Goal: Transaction & Acquisition: Purchase product/service

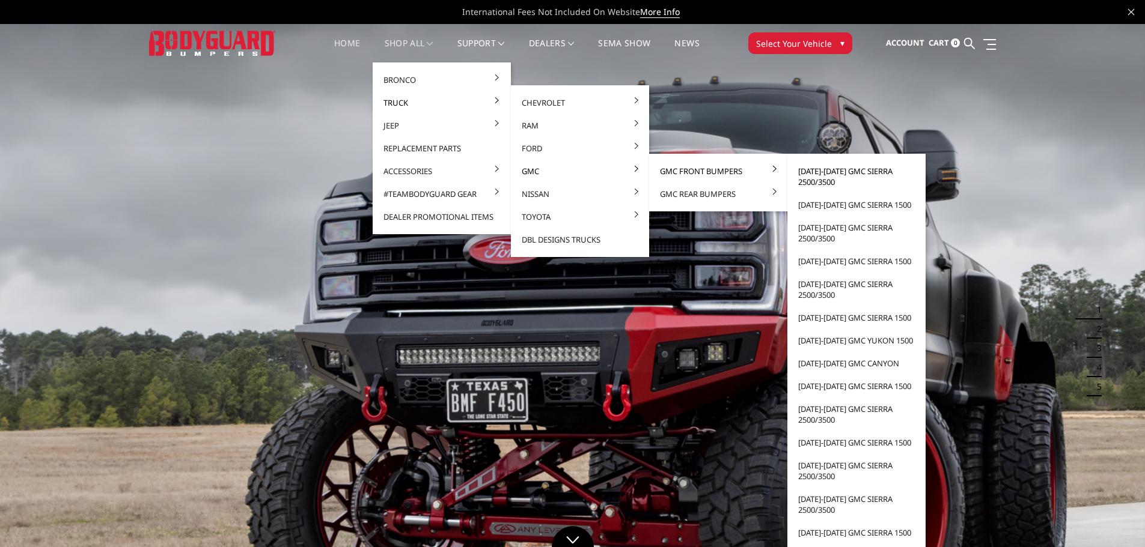
click at [825, 181] on link "[DATE]-[DATE] GMC Sierra 2500/3500" at bounding box center [856, 177] width 129 height 34
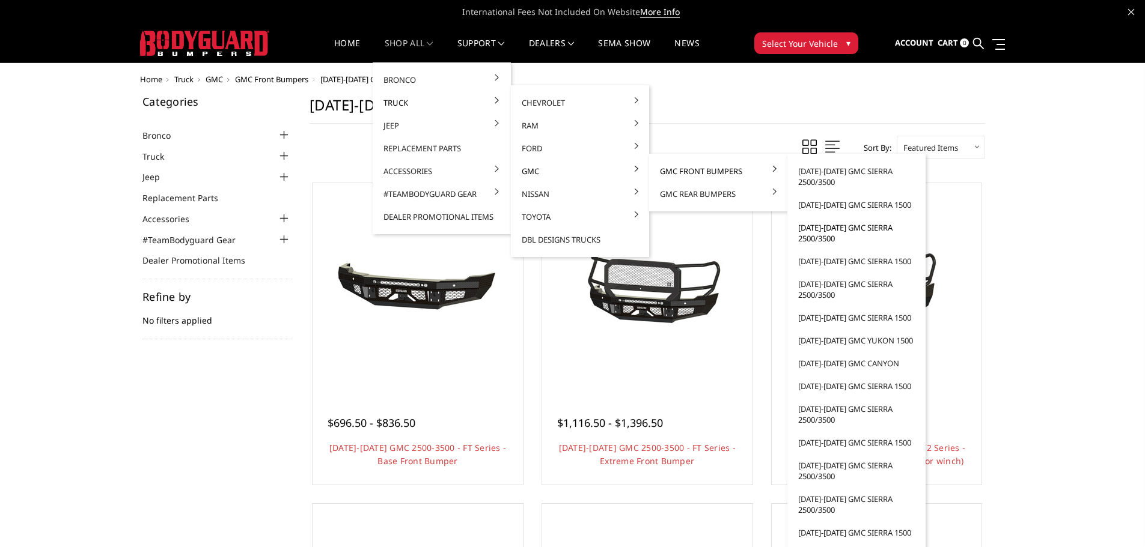
click at [822, 231] on link "[DATE]-[DATE] GMC Sierra 2500/3500" at bounding box center [856, 233] width 129 height 34
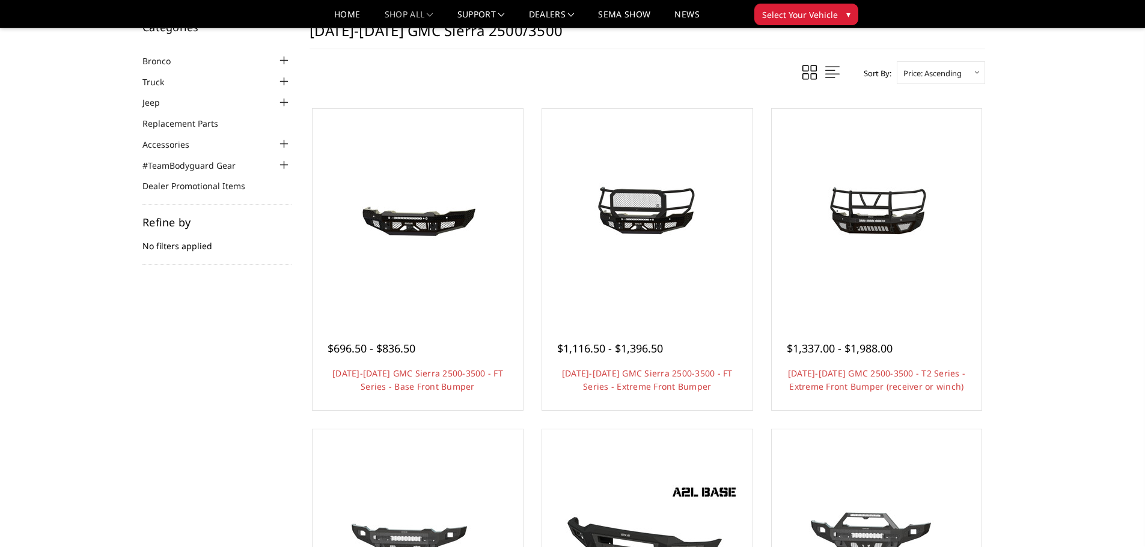
scroll to position [60, 0]
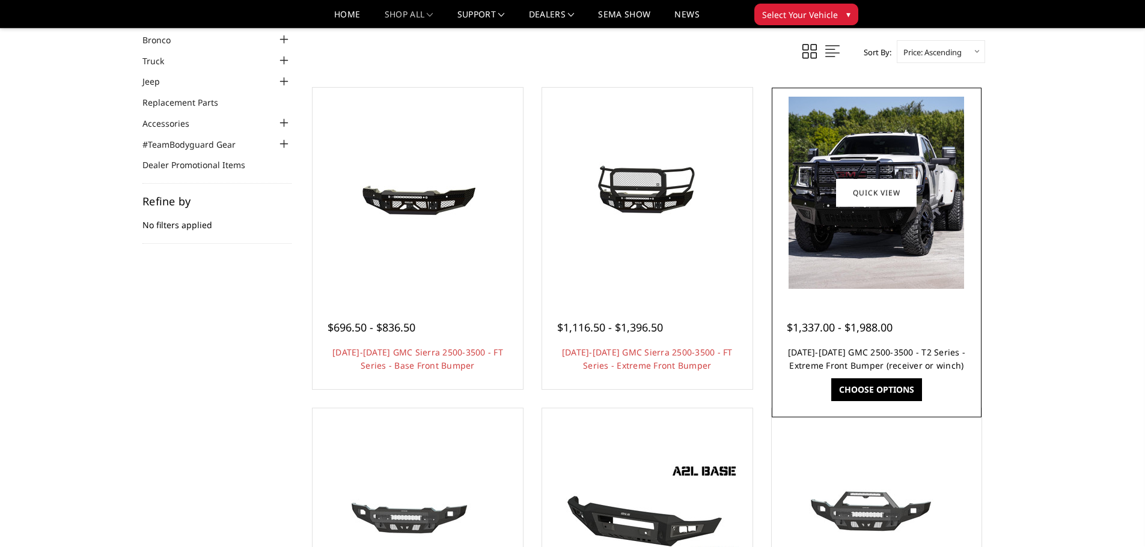
click at [904, 350] on link "[DATE]-[DATE] GMC 2500-3500 - T2 Series - Extreme Front Bumper (receiver or win…" at bounding box center [876, 359] width 177 height 25
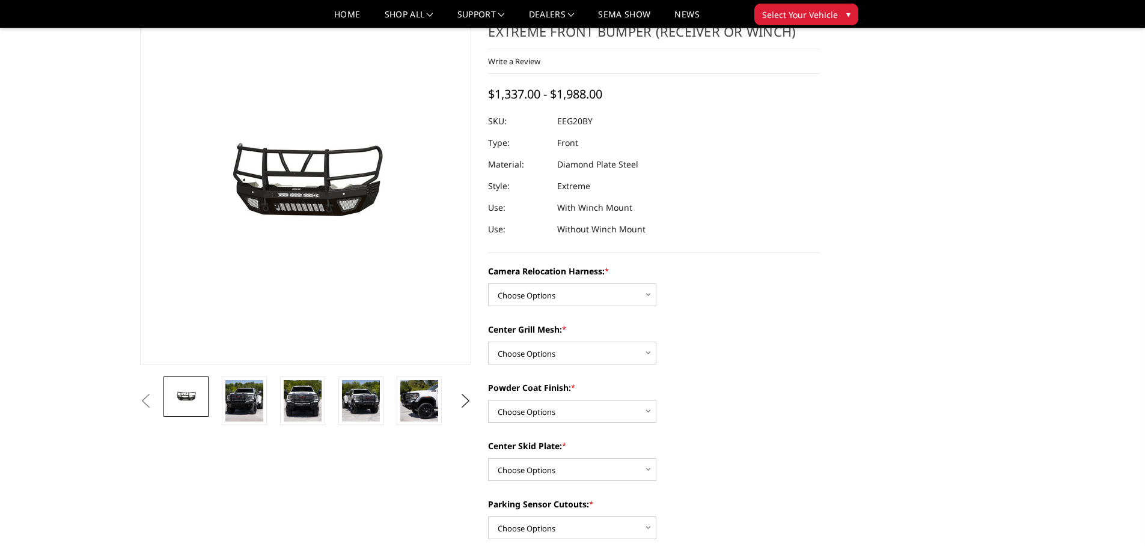
scroll to position [120, 0]
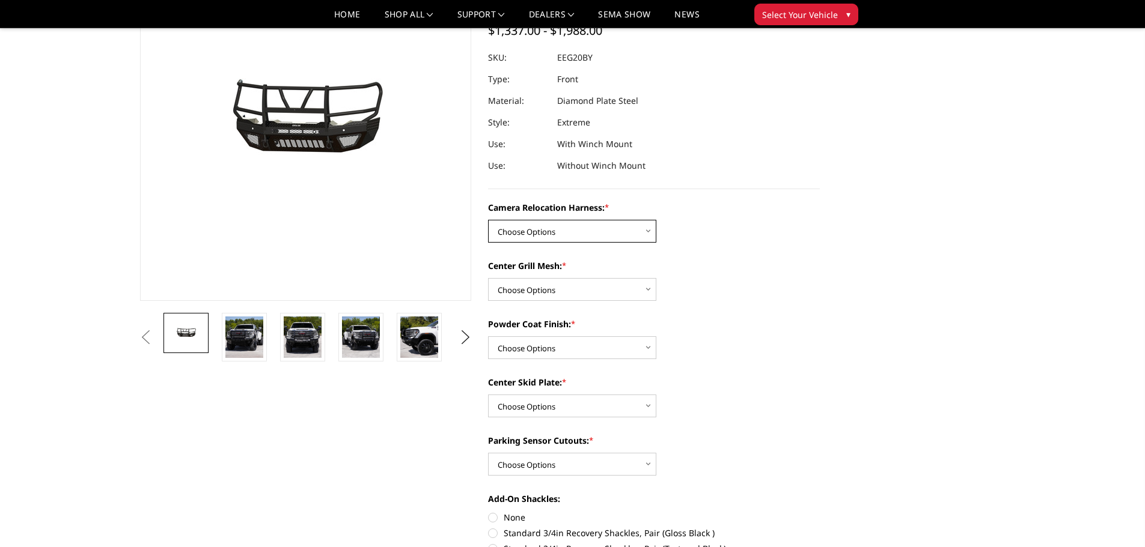
drag, startPoint x: 557, startPoint y: 228, endPoint x: 554, endPoint y: 239, distance: 11.2
click at [557, 228] on select "Choose Options Without camera harness With camera harness" at bounding box center [572, 231] width 168 height 23
select select "3797"
click at [488, 220] on select "Choose Options Without camera harness With camera harness" at bounding box center [572, 231] width 168 height 23
drag, startPoint x: 535, startPoint y: 289, endPoint x: 540, endPoint y: 299, distance: 11.3
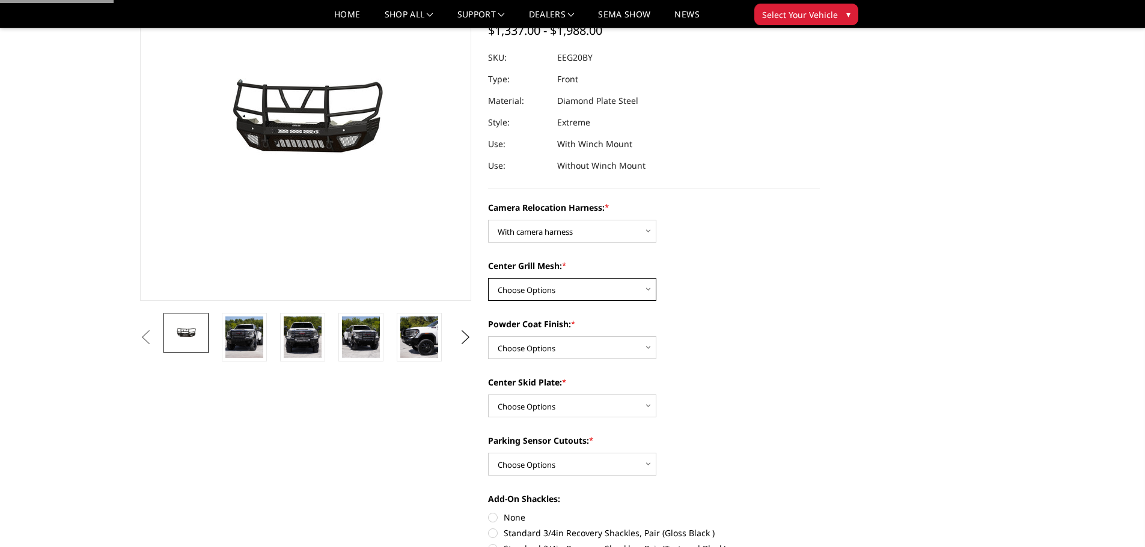
click at [535, 289] on select "Choose Options Without expanded metal With expanded metal" at bounding box center [572, 289] width 168 height 23
select select "3795"
click at [488, 278] on select "Choose Options Without expanded metal With expanded metal" at bounding box center [572, 289] width 168 height 23
click at [549, 352] on select "Choose Options Textured Black Powder Coat Gloss Black Powder Coat Bare Metal" at bounding box center [572, 348] width 168 height 23
select select "3794"
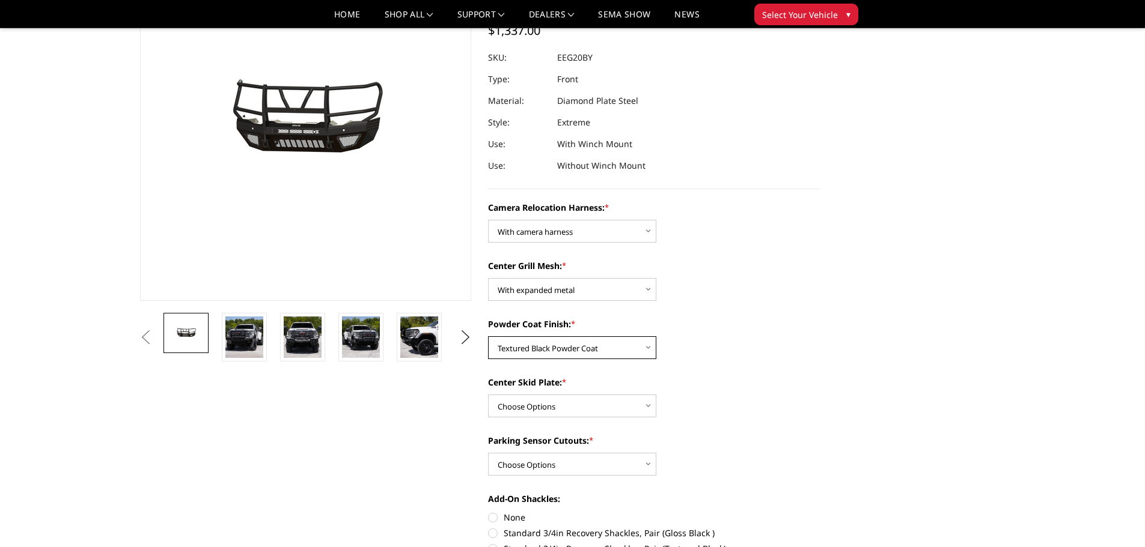
click at [488, 337] on select "Choose Options Textured Black Powder Coat Gloss Black Powder Coat Bare Metal" at bounding box center [572, 348] width 168 height 23
click at [556, 409] on select "Choose Options Winch Mount Skid Plate Standard Skid Plate (included) 2" Receive…" at bounding box center [572, 406] width 168 height 23
select select "3791"
click at [488, 395] on select "Choose Options Winch Mount Skid Plate Standard Skid Plate (included) 2" Receive…" at bounding box center [572, 406] width 168 height 23
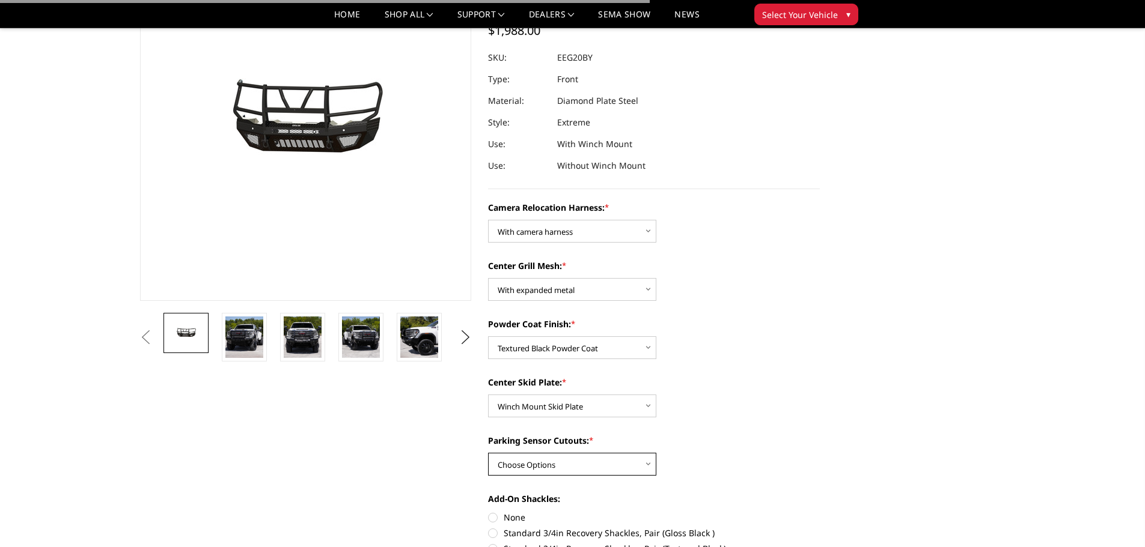
click at [543, 469] on select "Choose Options Yes - With Parking Sensor Cutouts" at bounding box center [572, 464] width 168 height 23
select select "3788"
click at [488, 453] on select "Choose Options Yes - With Parking Sensor Cutouts" at bounding box center [572, 464] width 168 height 23
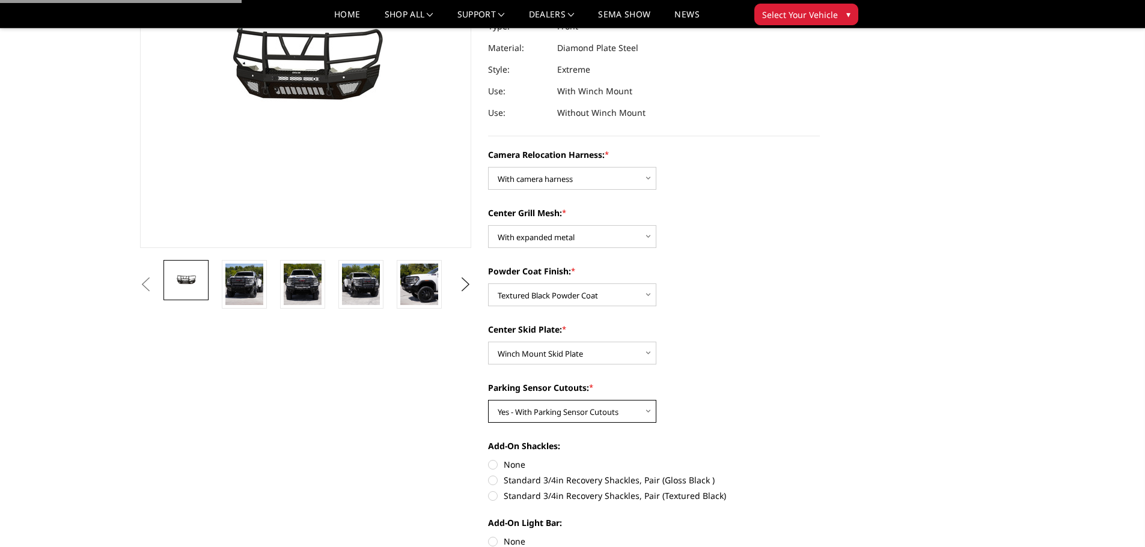
scroll to position [240, 0]
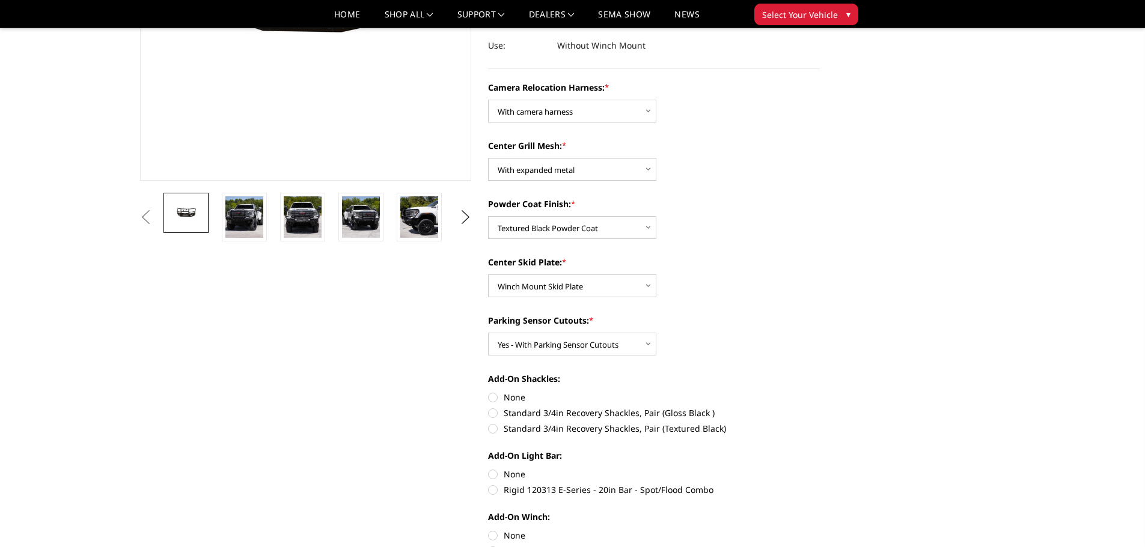
click at [535, 424] on label "Standard 3/4in Recovery Shackles, Pair (Textured Black)" at bounding box center [654, 428] width 332 height 13
click at [820, 407] on input "Standard 3/4in Recovery Shackles, Pair (Textured Black)" at bounding box center [820, 407] width 1 height 1
radio input "true"
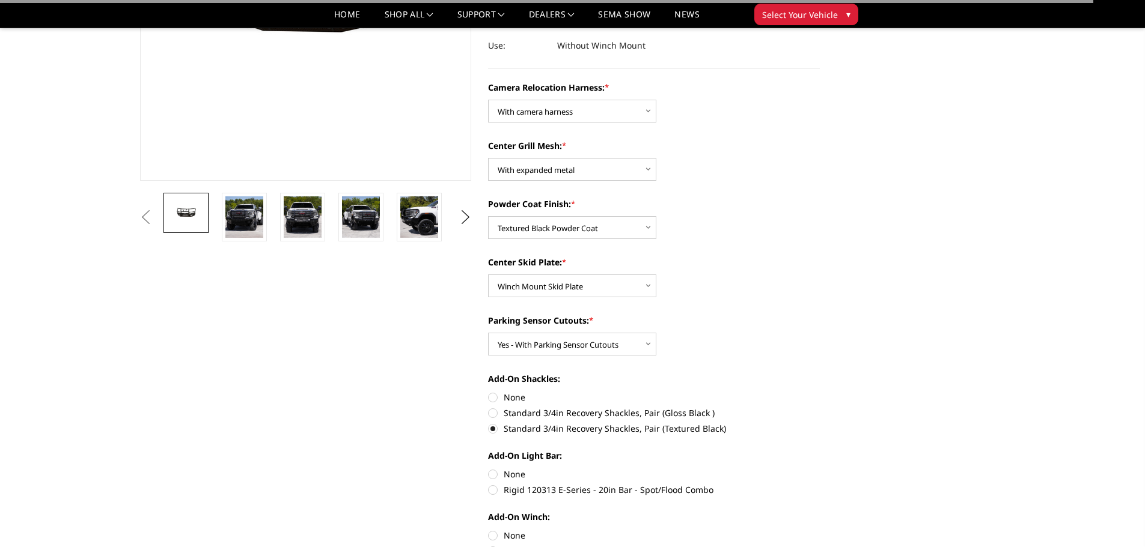
scroll to position [300, 0]
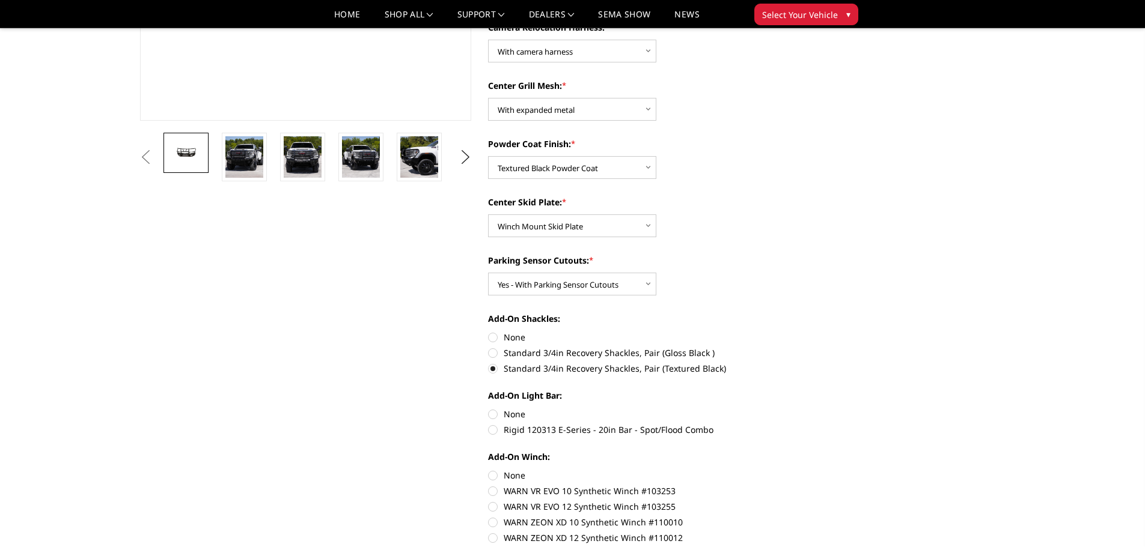
click at [511, 413] on label "None" at bounding box center [654, 414] width 332 height 13
click at [489, 409] on input "None" at bounding box center [488, 408] width 1 height 1
radio input "true"
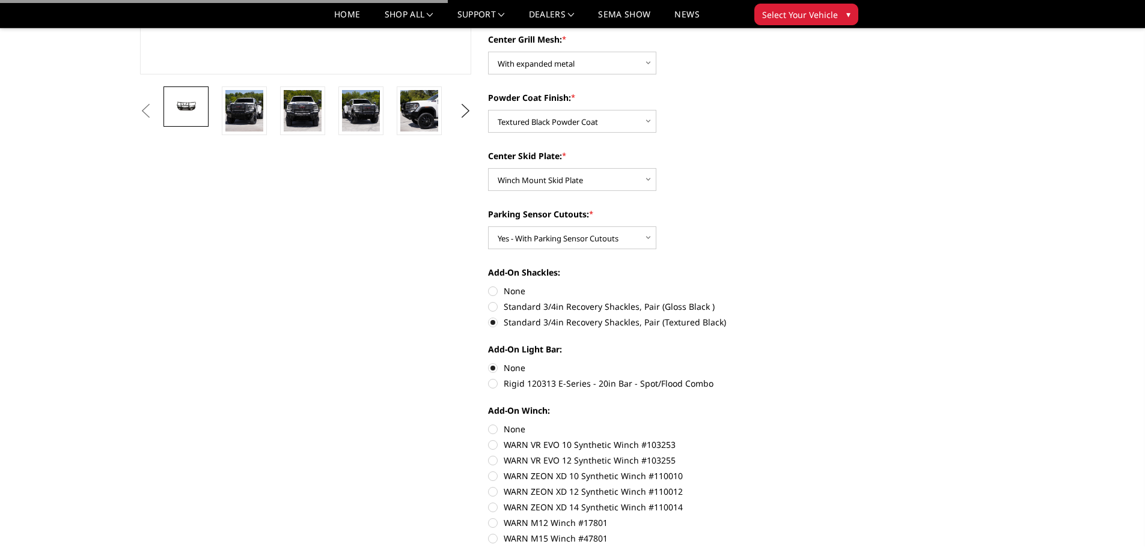
scroll to position [361, 0]
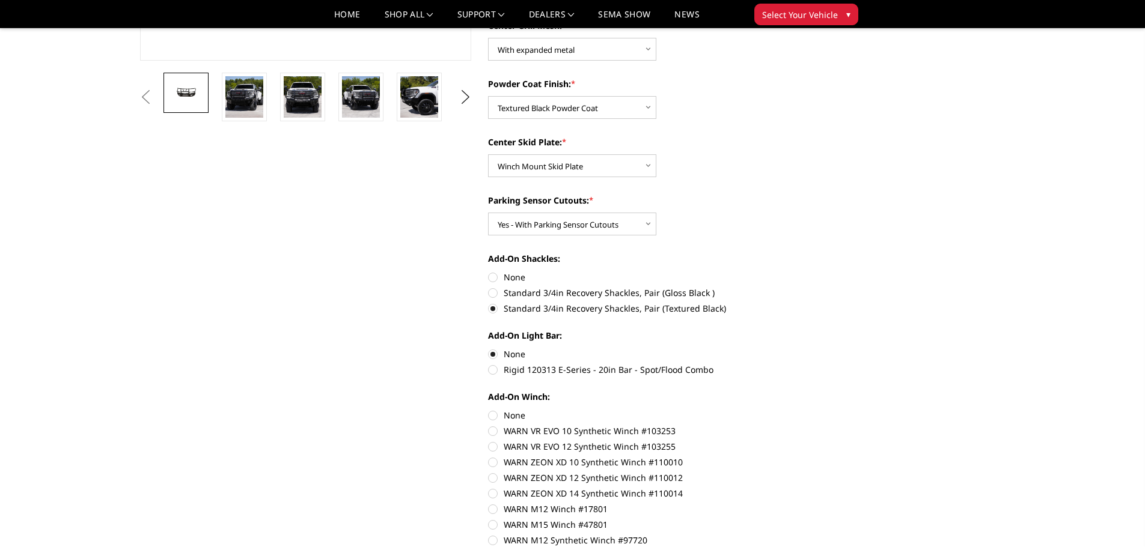
click at [513, 417] on label "None" at bounding box center [654, 415] width 332 height 13
click at [489, 410] on input "None" at bounding box center [488, 409] width 1 height 1
radio input "true"
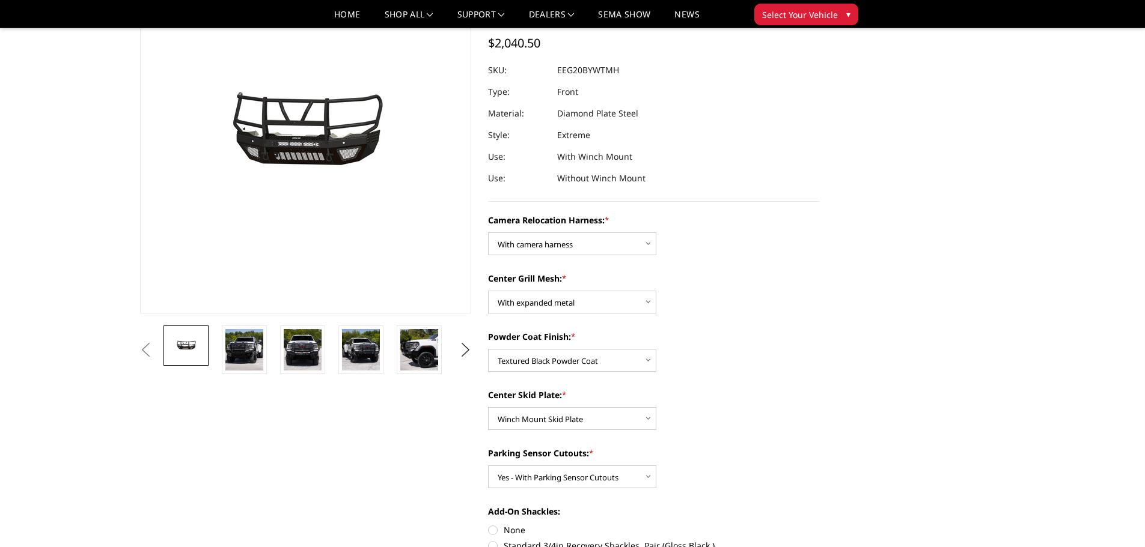
scroll to position [120, 0]
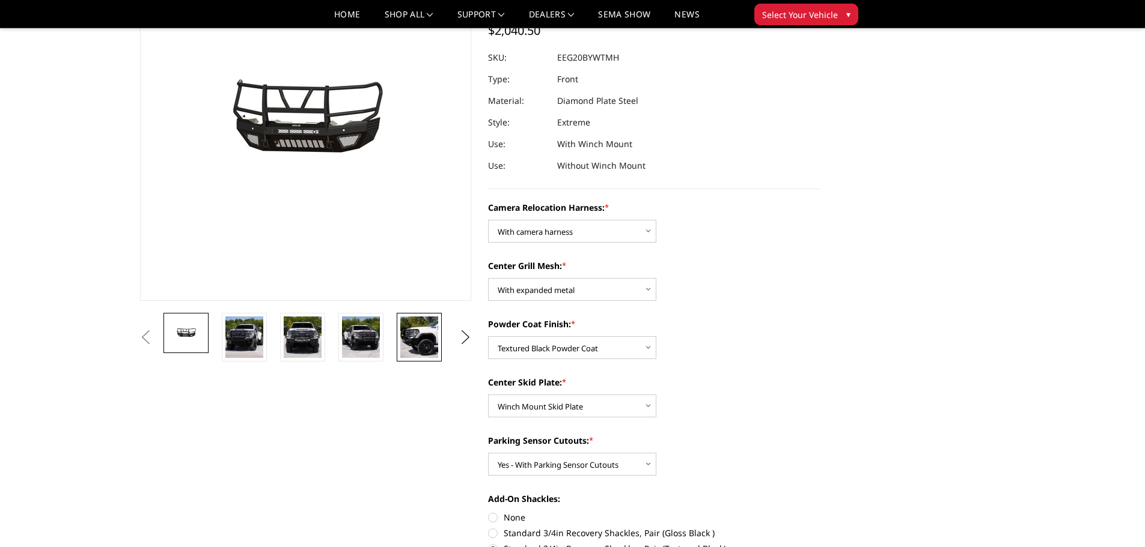
click at [432, 340] on img at bounding box center [419, 337] width 38 height 41
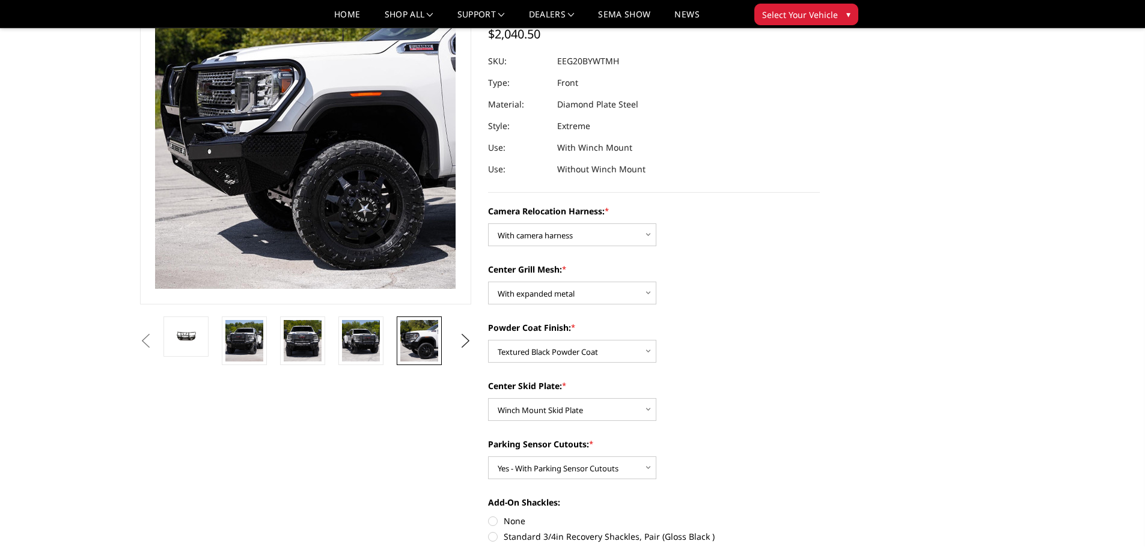
scroll to position [0, 0]
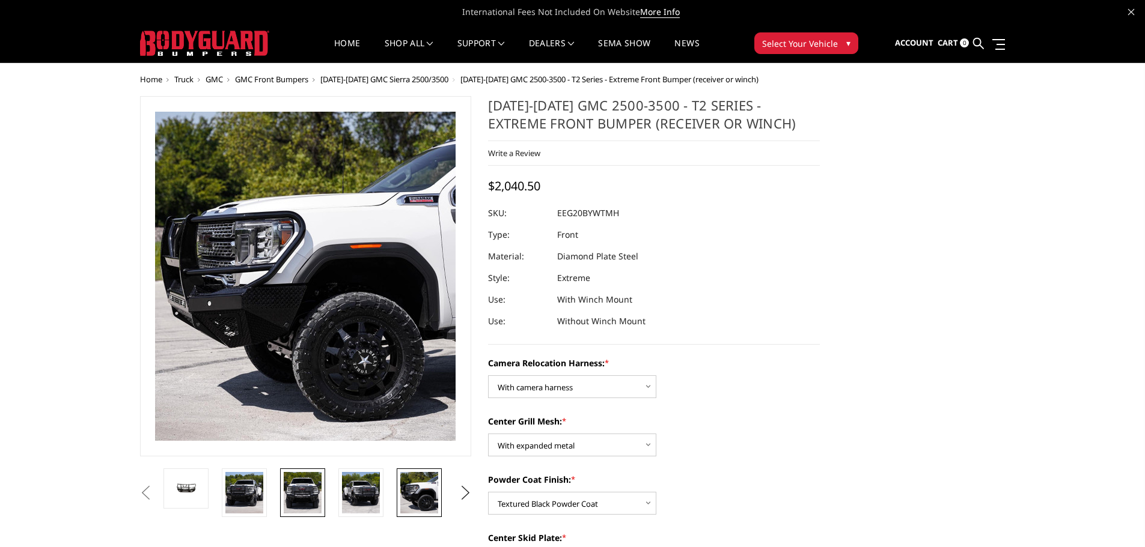
click at [304, 499] on img at bounding box center [303, 492] width 38 height 41
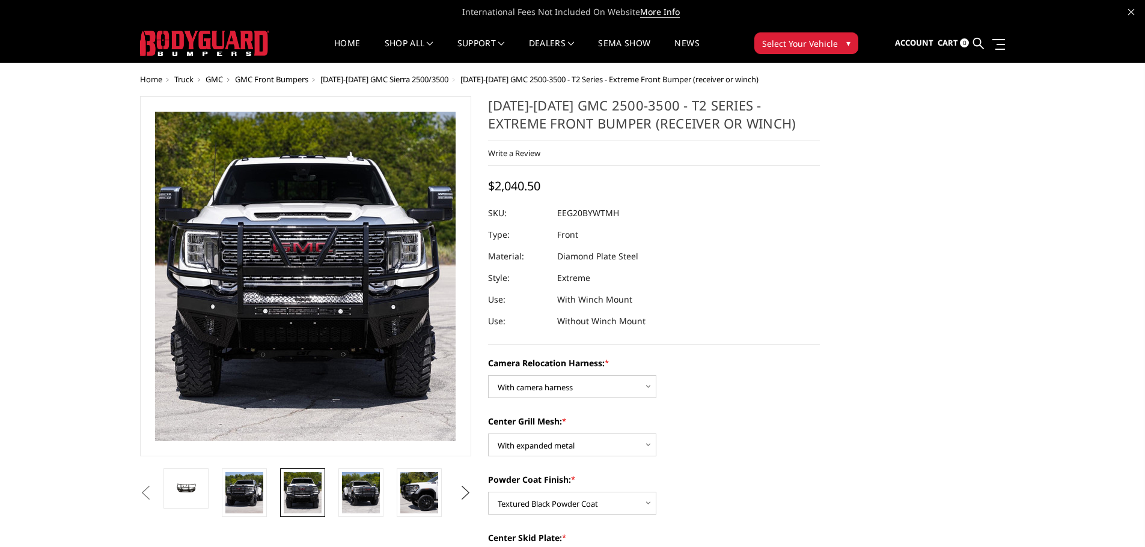
click at [454, 491] on ul "Previous Next" at bounding box center [306, 493] width 338 height 49
click at [466, 496] on button "Next" at bounding box center [465, 493] width 18 height 18
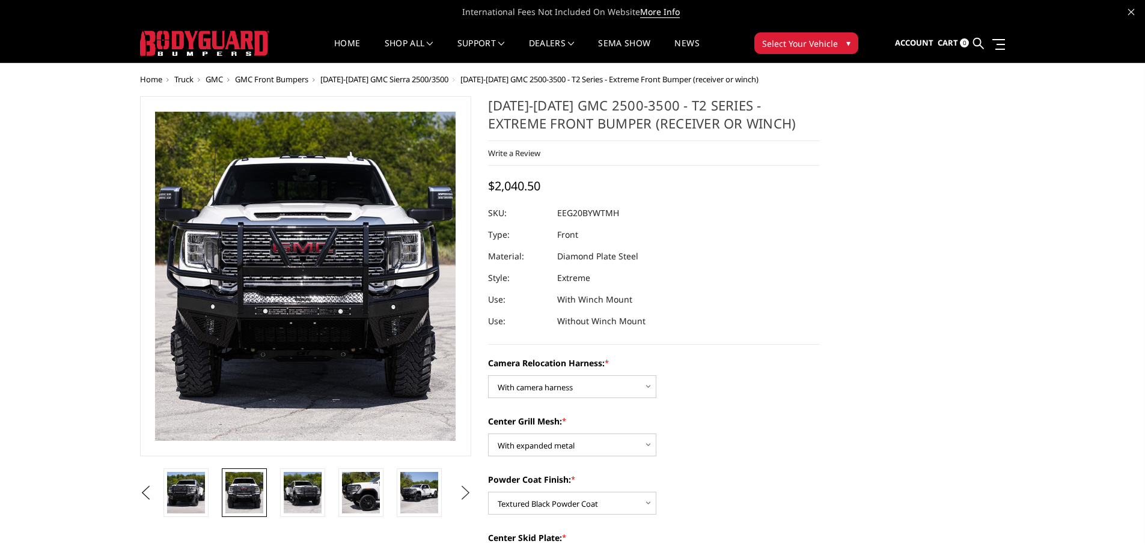
click at [466, 496] on button "Next" at bounding box center [465, 493] width 18 height 18
click at [422, 497] on img at bounding box center [419, 492] width 38 height 41
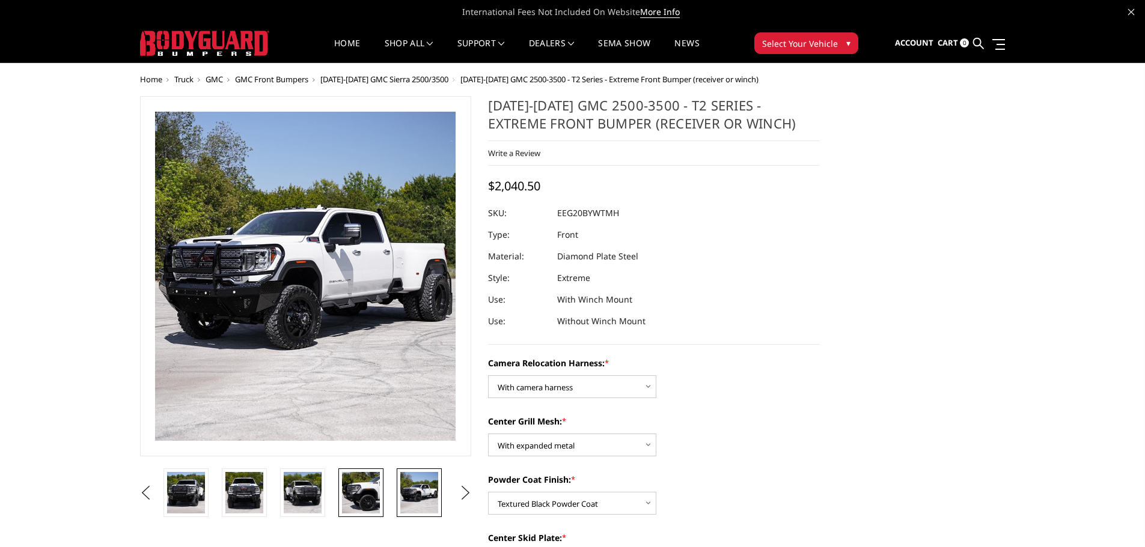
click at [373, 497] on img at bounding box center [361, 492] width 38 height 41
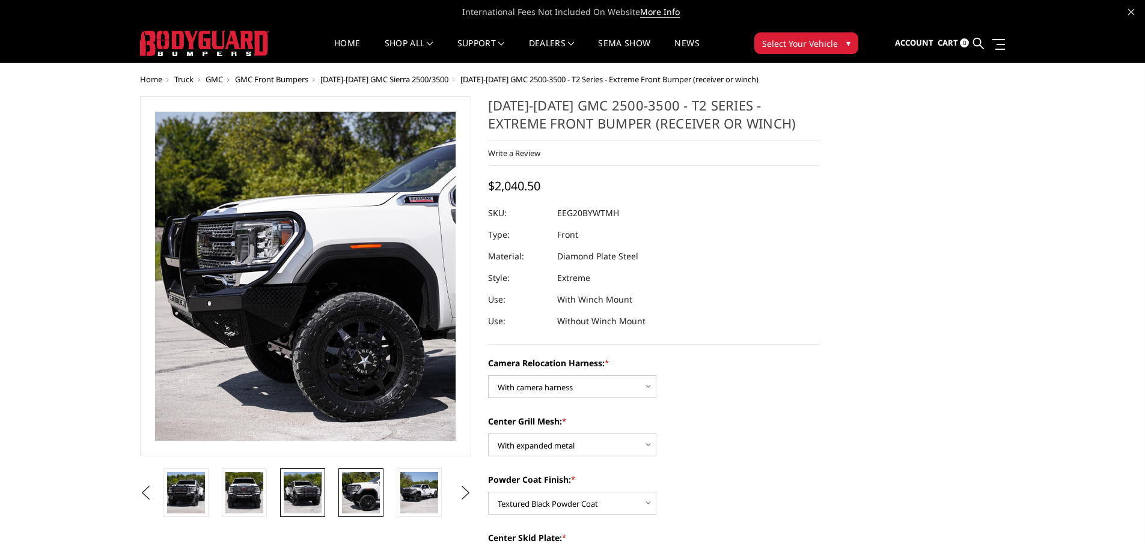
click at [295, 491] on img at bounding box center [303, 492] width 38 height 41
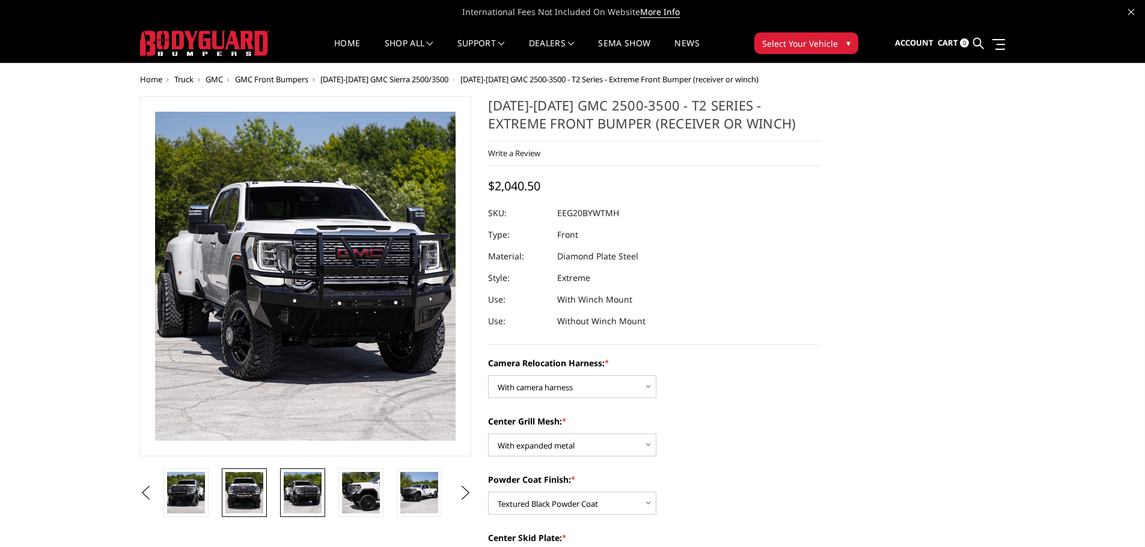
click at [238, 479] on img at bounding box center [244, 492] width 38 height 41
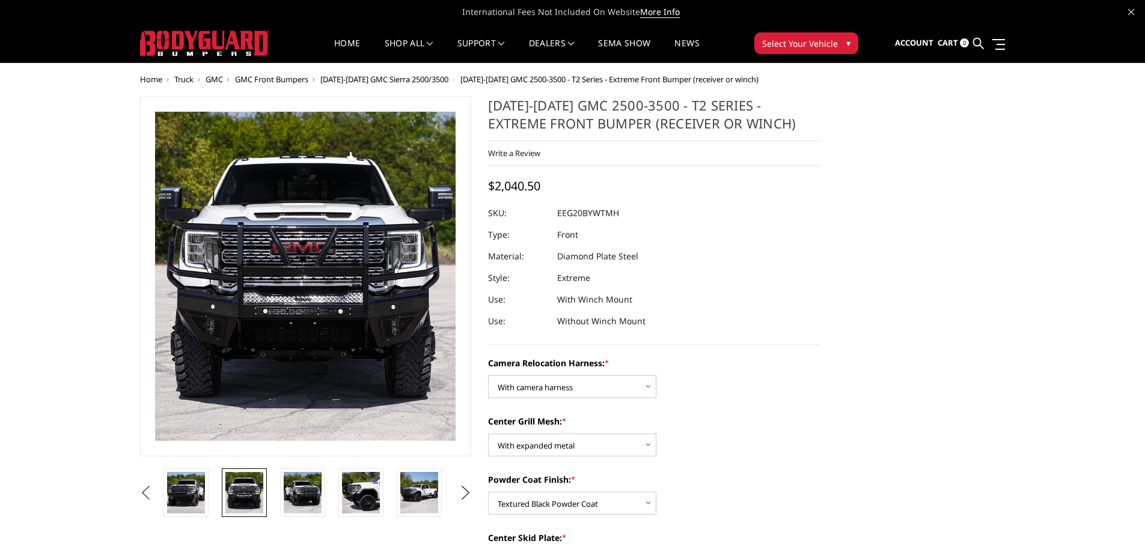
click at [154, 491] on button "Previous" at bounding box center [146, 493] width 18 height 18
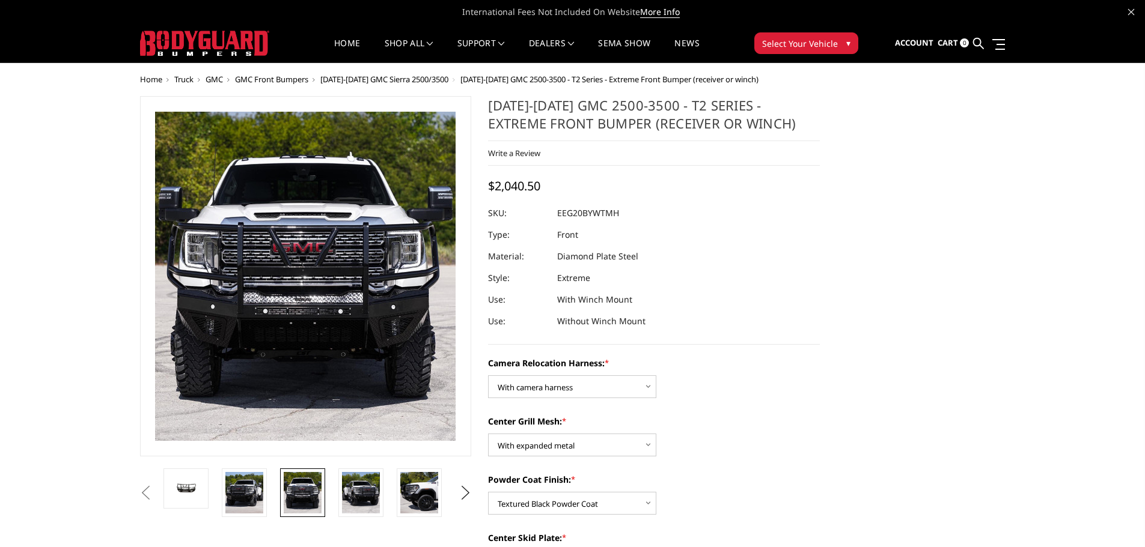
click at [154, 491] on button "Previous" at bounding box center [146, 493] width 18 height 18
click at [347, 493] on img at bounding box center [361, 492] width 38 height 41
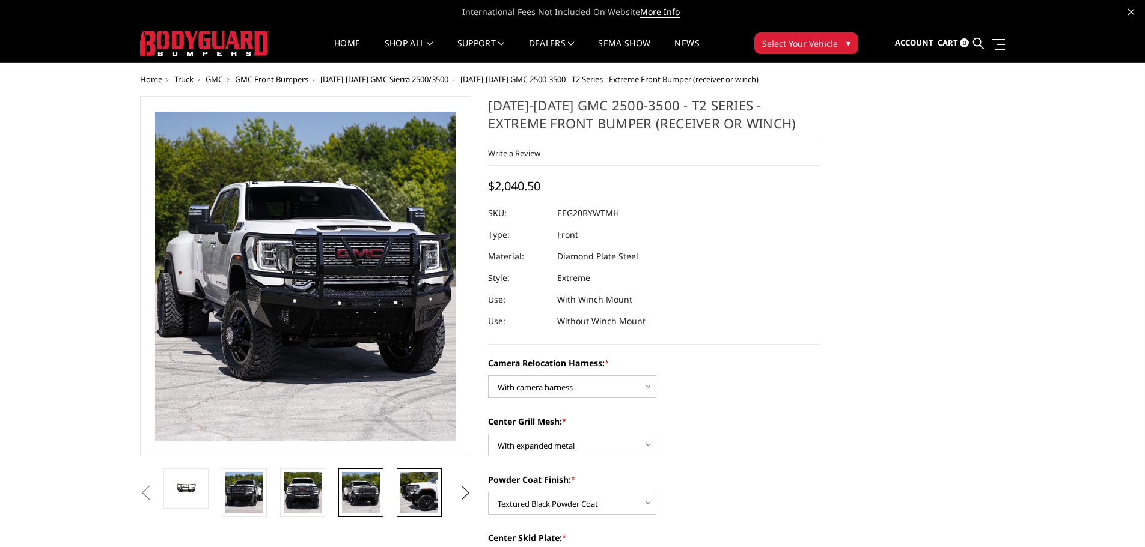
click at [419, 490] on img at bounding box center [419, 492] width 38 height 41
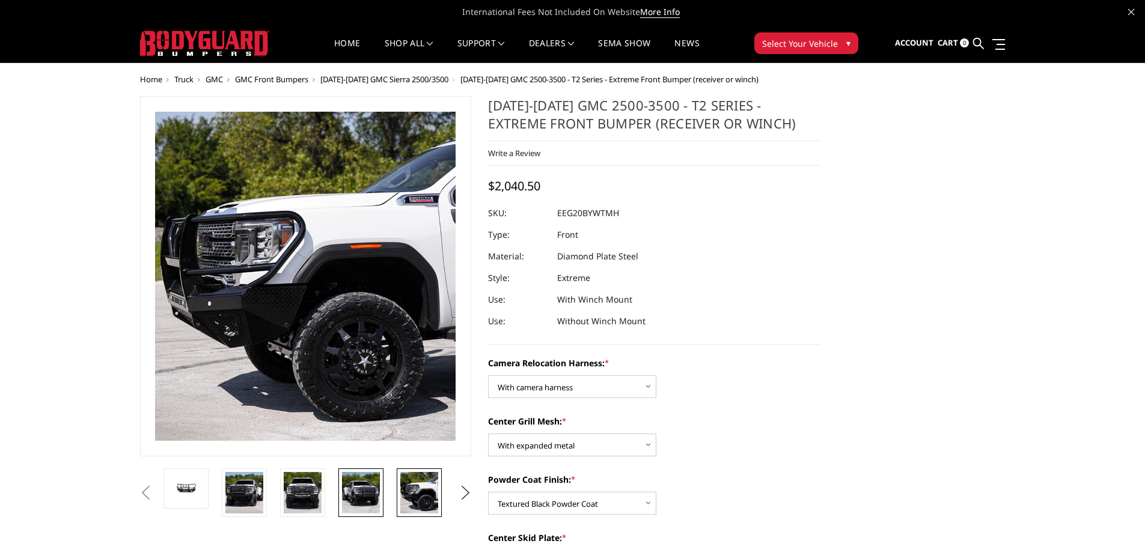
click at [343, 495] on img at bounding box center [361, 492] width 38 height 41
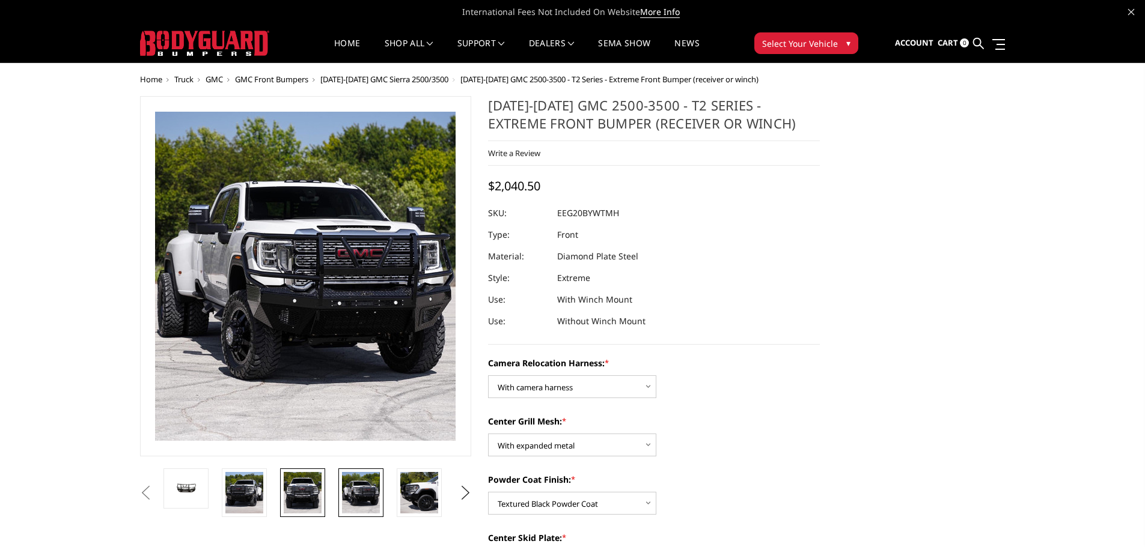
click at [294, 492] on img at bounding box center [303, 492] width 38 height 41
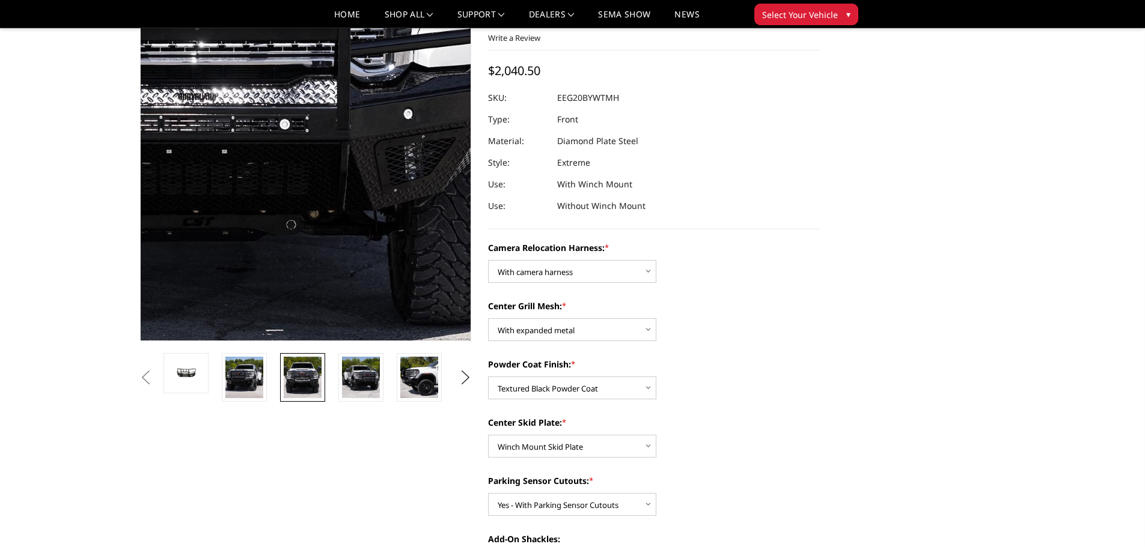
scroll to position [60, 0]
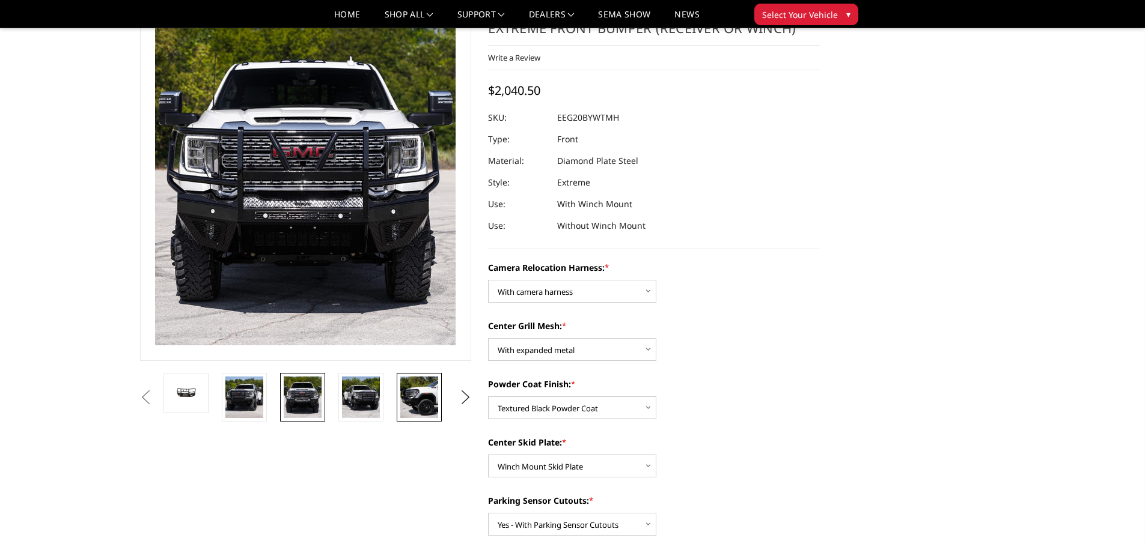
click at [410, 391] on img at bounding box center [419, 397] width 38 height 41
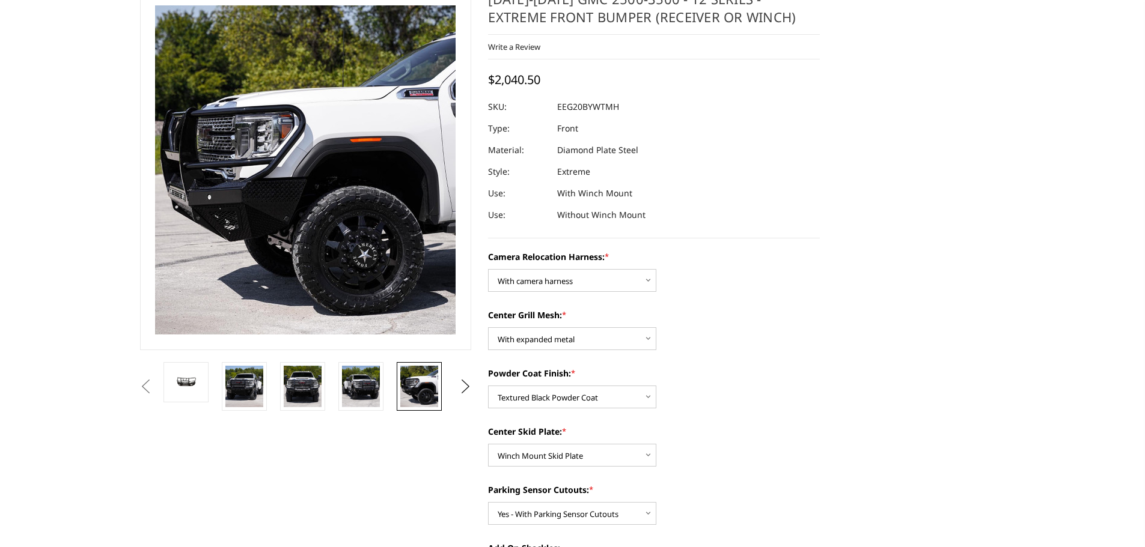
scroll to position [0, 0]
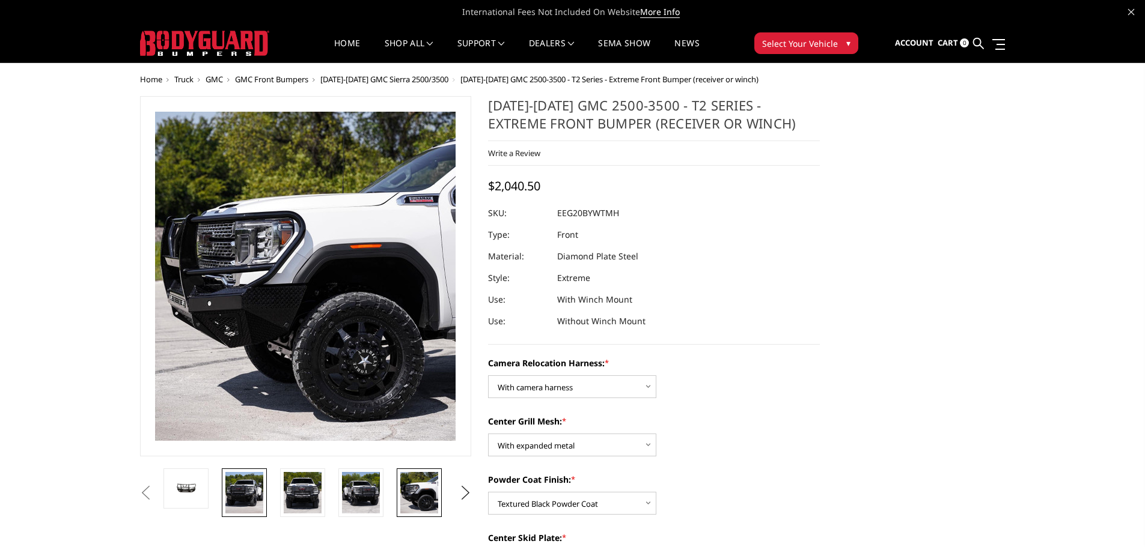
click at [229, 505] on img at bounding box center [244, 492] width 38 height 41
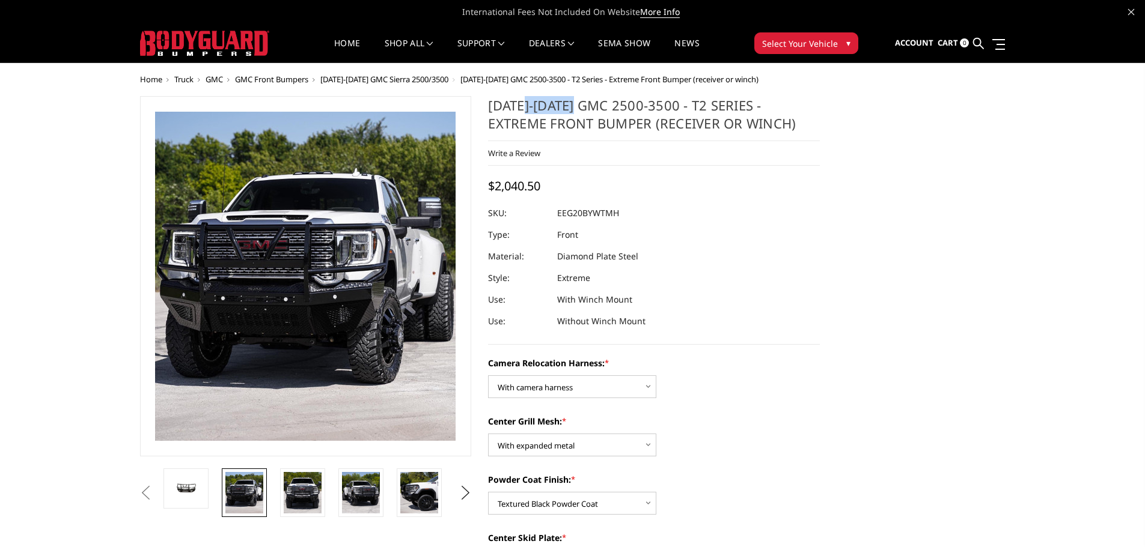
drag, startPoint x: 524, startPoint y: 111, endPoint x: 590, endPoint y: 108, distance: 66.2
click at [590, 108] on h1 "[DATE]-[DATE] GMC 2500-3500 - T2 Series - Extreme Front Bumper (receiver or win…" at bounding box center [654, 118] width 332 height 45
click at [572, 218] on dd "EEG20BYWTMH" at bounding box center [588, 214] width 62 height 22
drag, startPoint x: 560, startPoint y: 212, endPoint x: 642, endPoint y: 207, distance: 83.0
click at [635, 206] on dl "SKU: EEG20BYWTMH UPC: Type: Front Material: Diamond Plate Steel Style: Extreme …" at bounding box center [654, 268] width 332 height 130
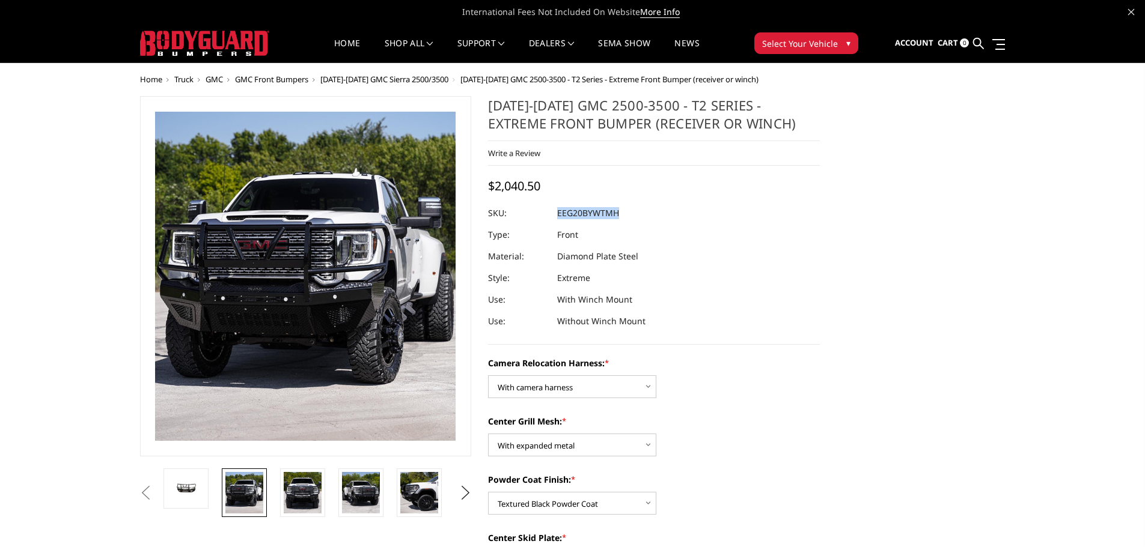
click at [644, 207] on div at bounding box center [654, 214] width 332 height 22
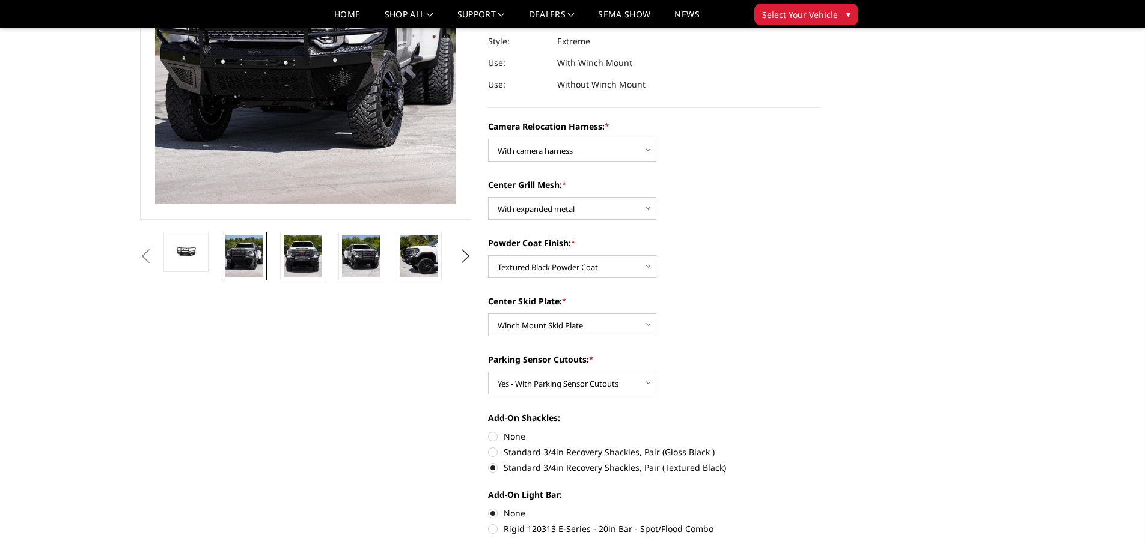
scroll to position [180, 0]
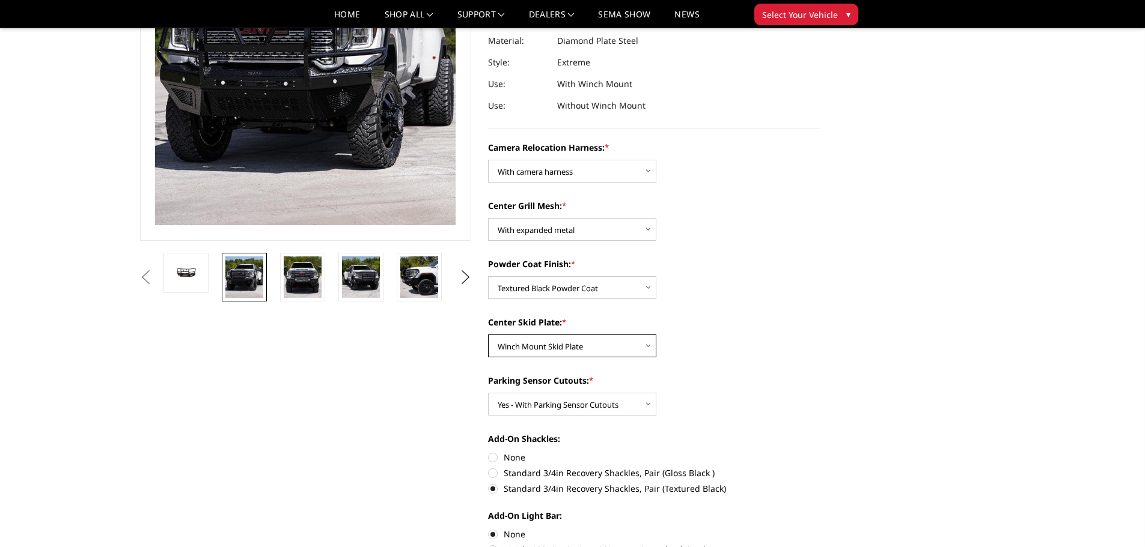
click at [597, 338] on select "Choose Options Winch Mount Skid Plate Standard Skid Plate (included) 2" Receive…" at bounding box center [572, 346] width 168 height 23
click at [604, 339] on select "Choose Options Winch Mount Skid Plate Standard Skid Plate (included) 2" Receive…" at bounding box center [572, 346] width 168 height 23
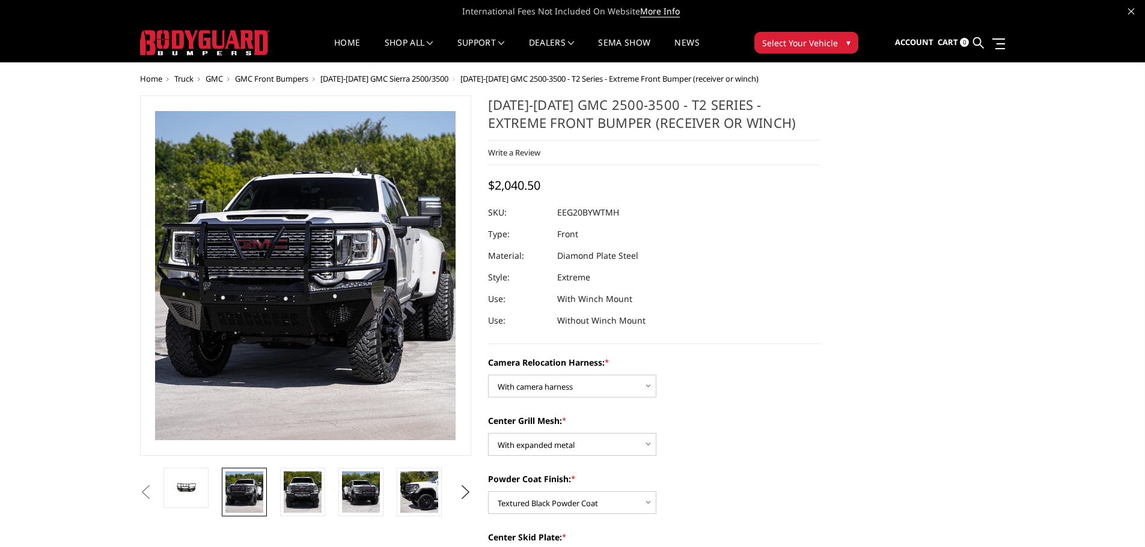
scroll to position [0, 0]
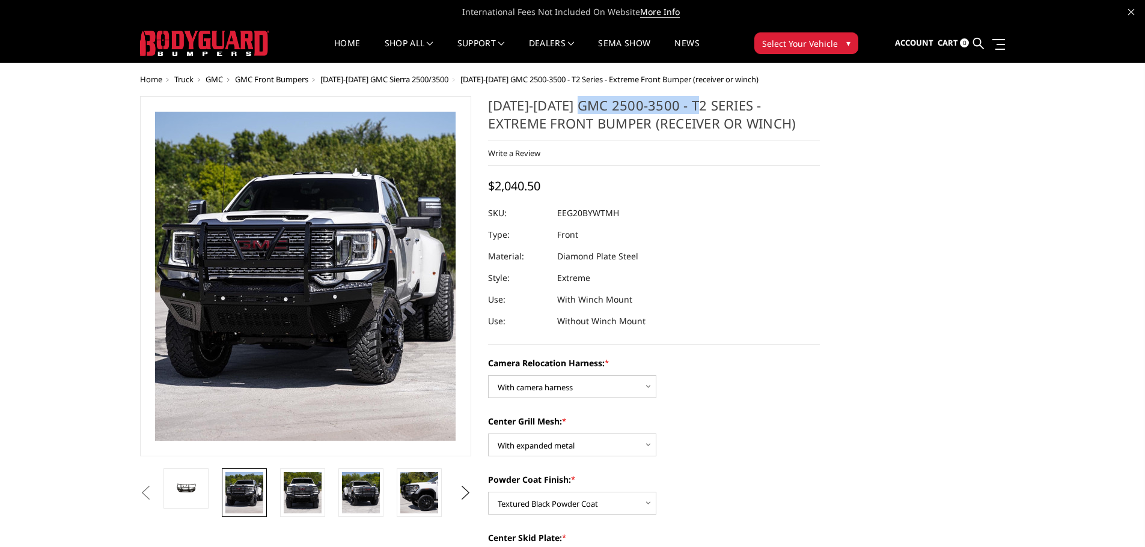
drag, startPoint x: 592, startPoint y: 106, endPoint x: 724, endPoint y: 96, distance: 132.6
click at [729, 97] on h1 "[DATE]-[DATE] GMC 2500-3500 - T2 Series - Extreme Front Bumper (receiver or win…" at bounding box center [654, 118] width 332 height 45
click at [600, 326] on dd "Without Winch Mount" at bounding box center [601, 322] width 88 height 22
click at [589, 291] on dd "With Winch Mount" at bounding box center [594, 300] width 75 height 22
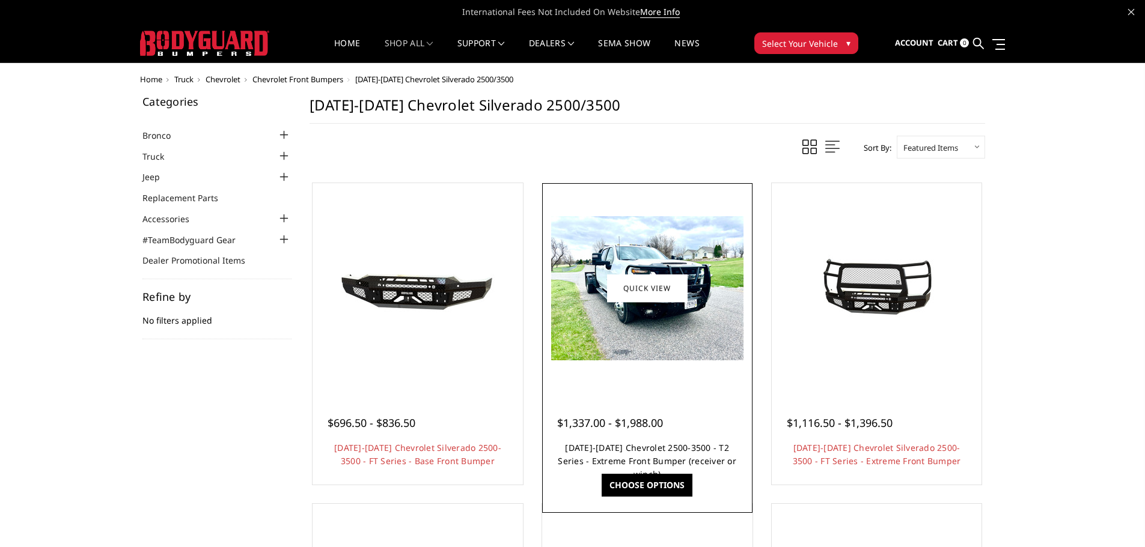
click at [593, 459] on link "2020-2023 Chevrolet 2500-3500 - T2 Series - Extreme Front Bumper (receiver or w…" at bounding box center [647, 461] width 178 height 38
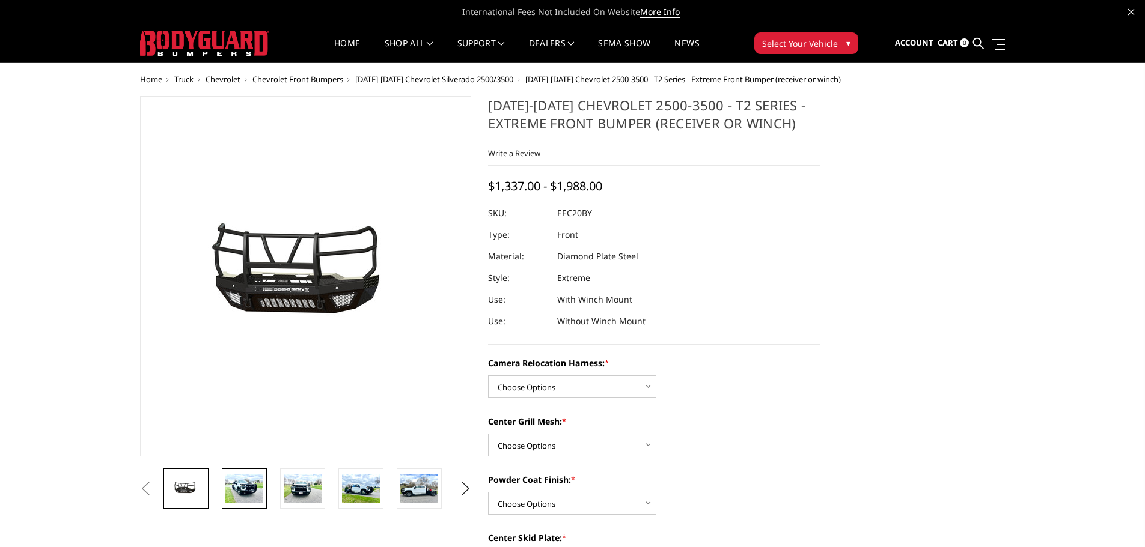
click at [234, 492] on img at bounding box center [244, 489] width 38 height 28
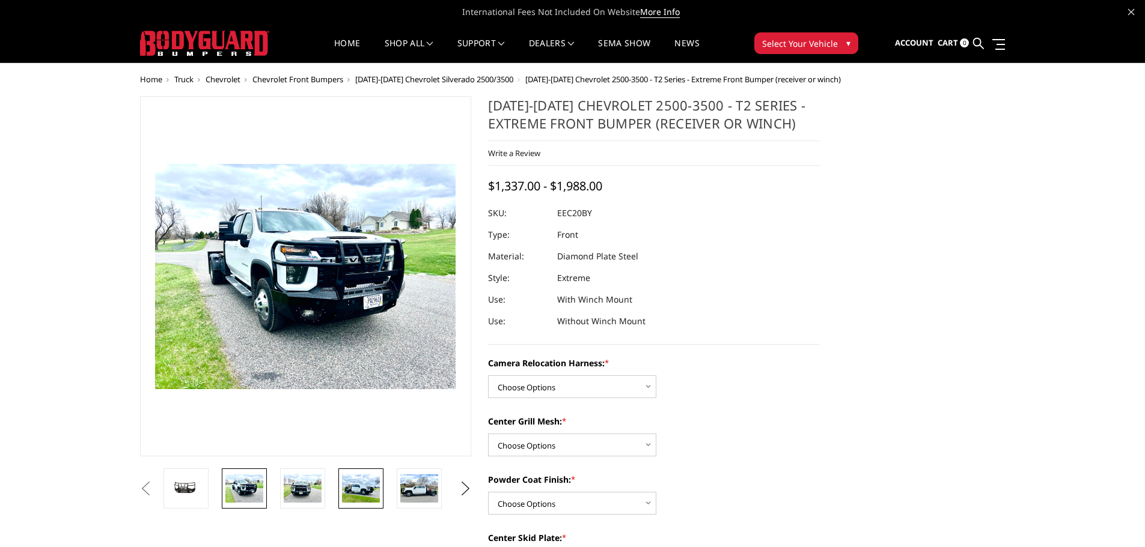
click at [375, 499] on img at bounding box center [361, 489] width 38 height 28
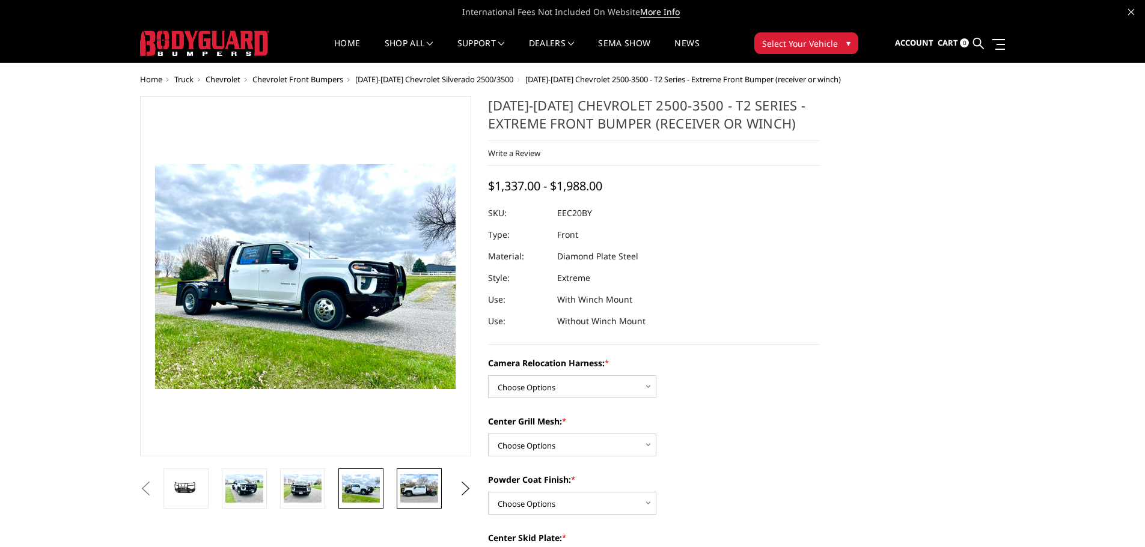
click at [405, 492] on img at bounding box center [419, 489] width 38 height 28
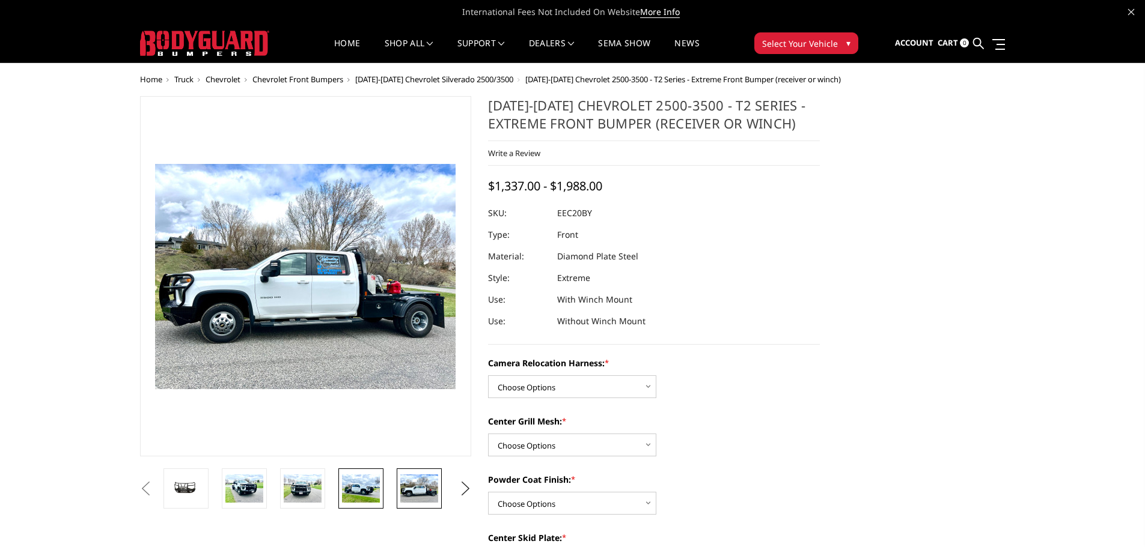
click at [376, 492] on img at bounding box center [361, 489] width 38 height 28
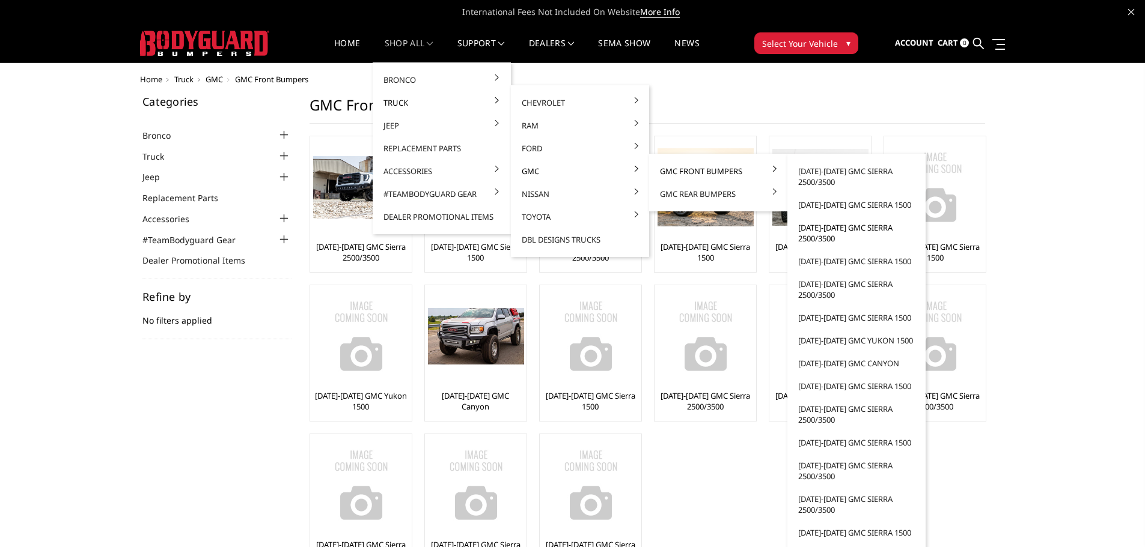
click at [817, 237] on link "[DATE]-[DATE] GMC Sierra 2500/3500" at bounding box center [856, 233] width 129 height 34
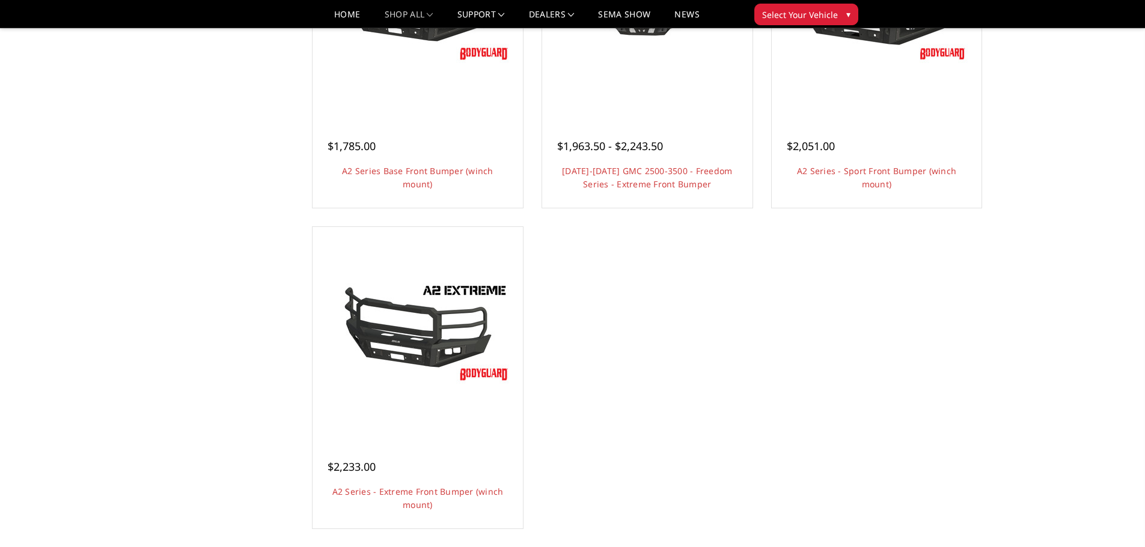
scroll to position [910, 0]
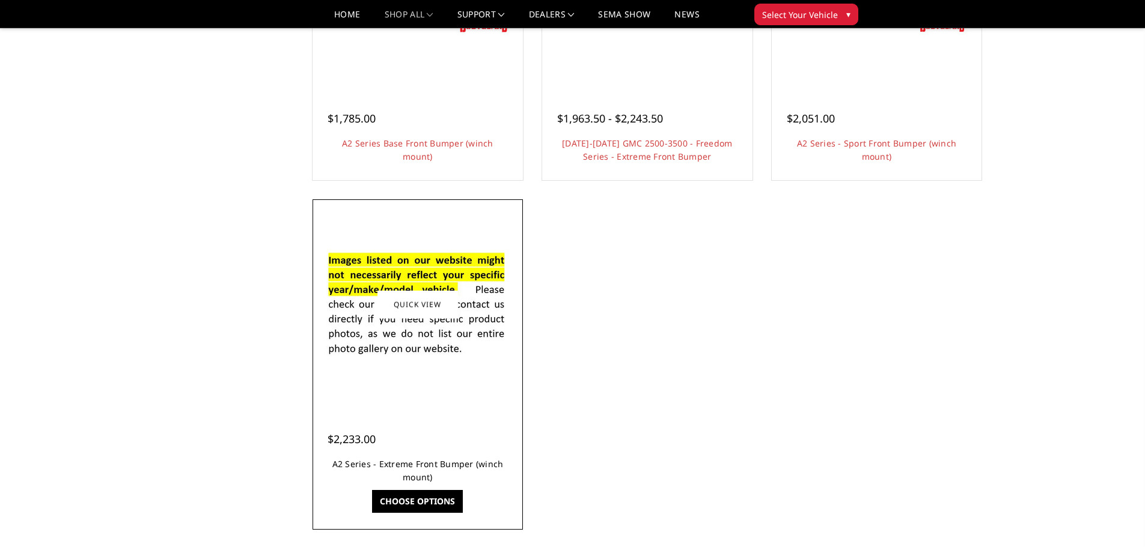
click at [414, 465] on link "A2 Series - Extreme Front Bumper (winch mount)" at bounding box center [417, 471] width 171 height 25
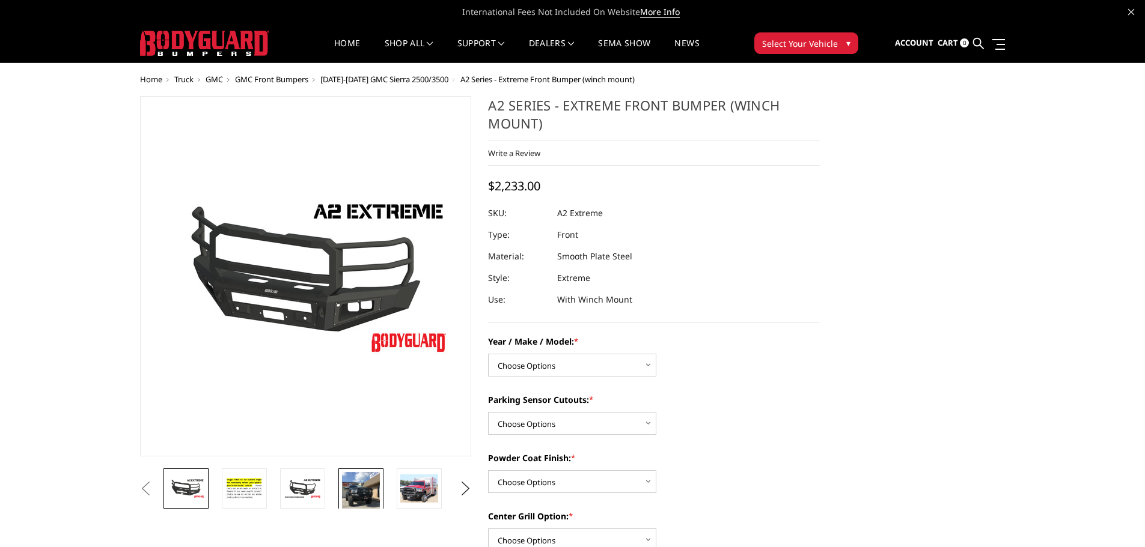
click at [343, 491] on img at bounding box center [361, 497] width 38 height 50
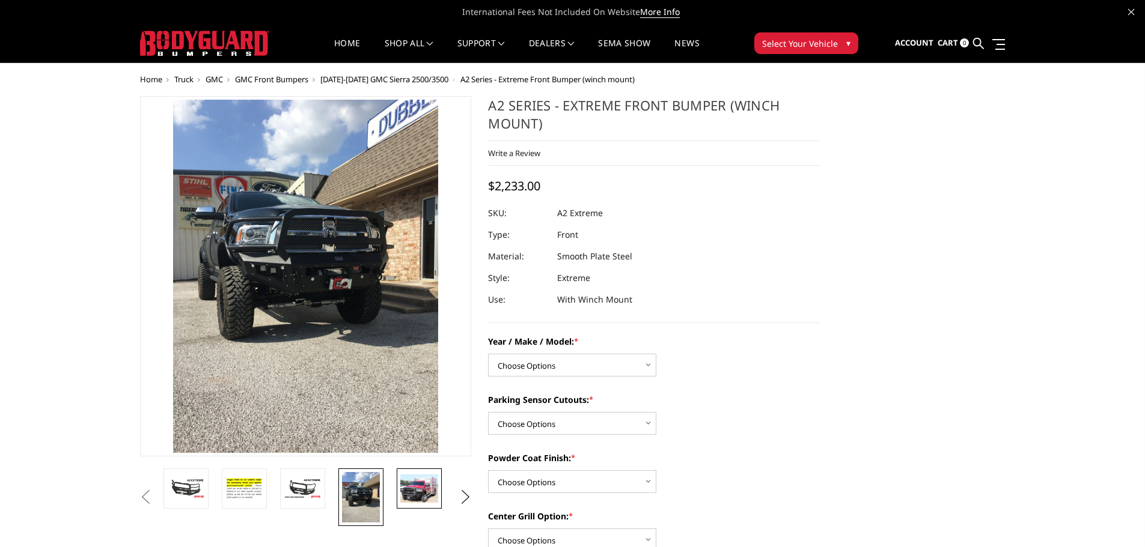
click at [411, 492] on img at bounding box center [419, 489] width 38 height 28
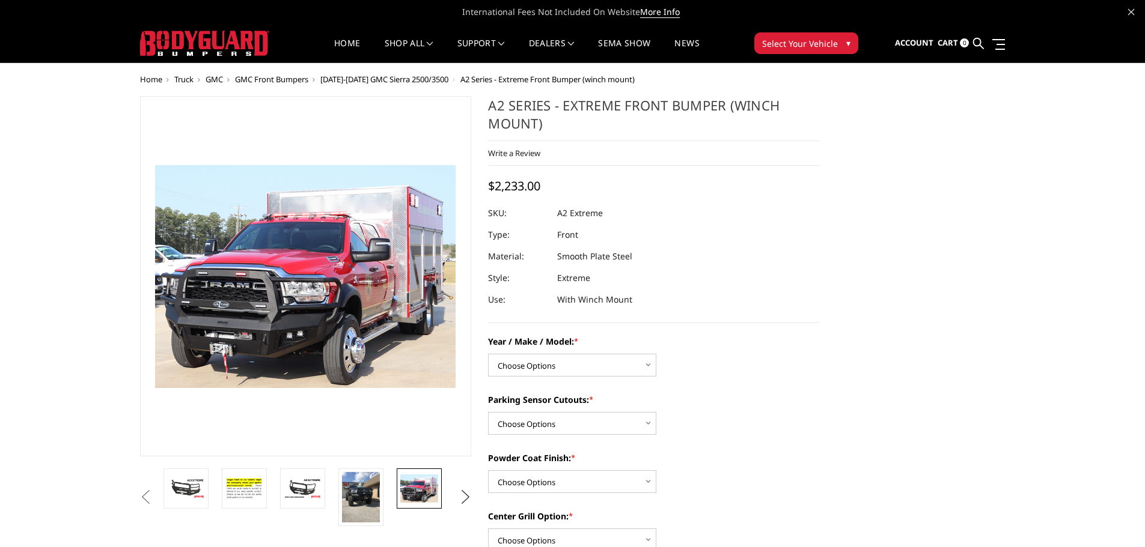
click at [457, 496] on button "Next" at bounding box center [465, 498] width 18 height 18
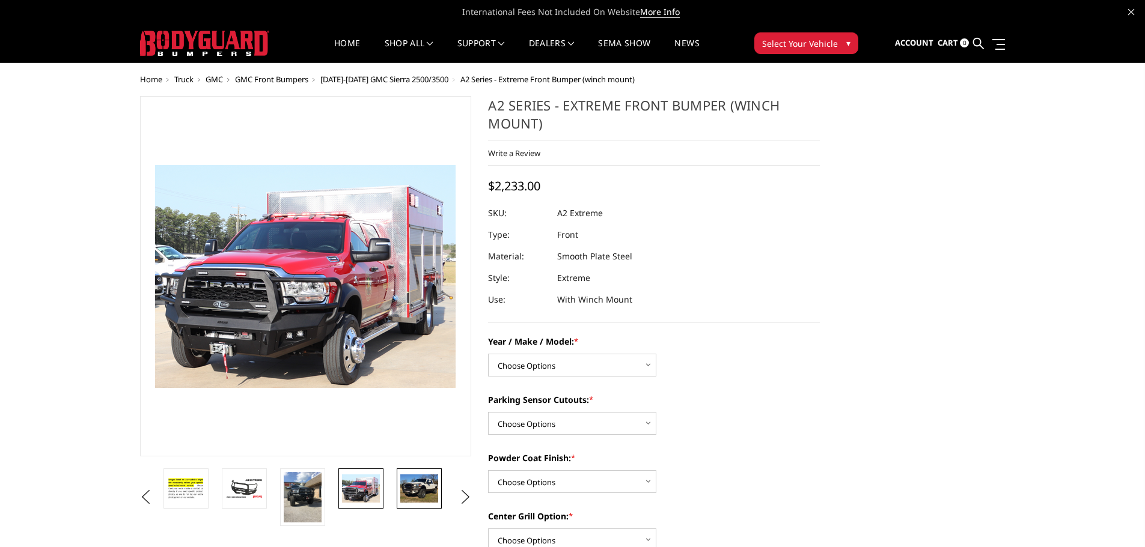
click at [418, 493] on img at bounding box center [419, 489] width 38 height 28
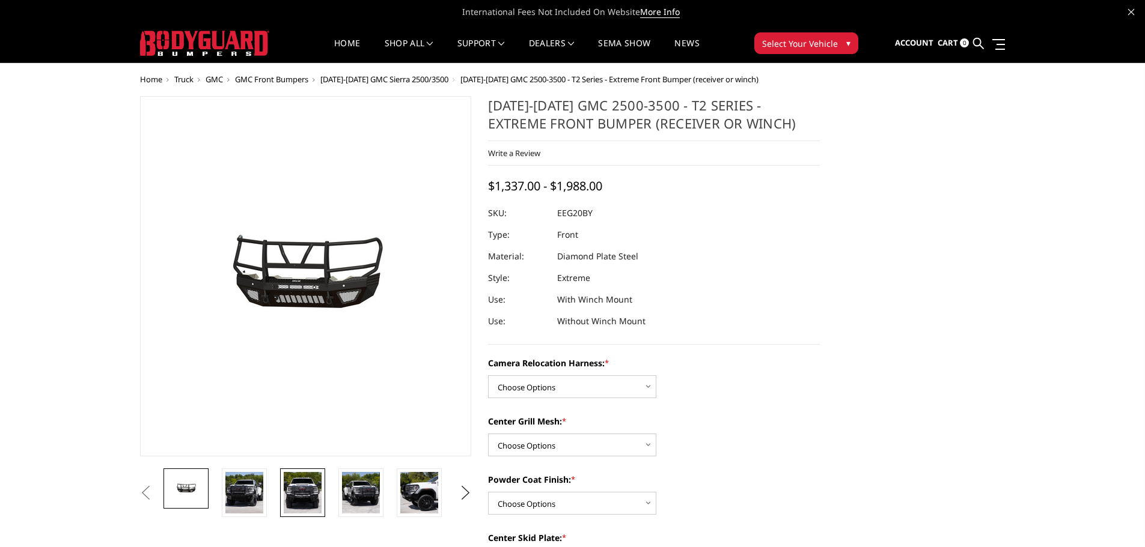
click at [312, 496] on img at bounding box center [303, 492] width 38 height 41
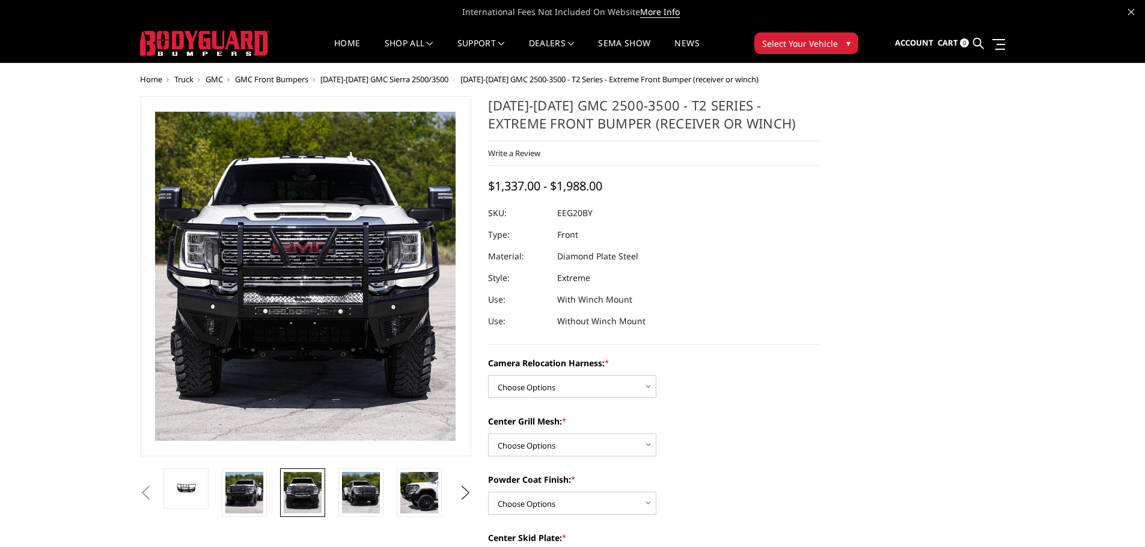
click at [362, 335] on img at bounding box center [492, 481] width 702 height 769
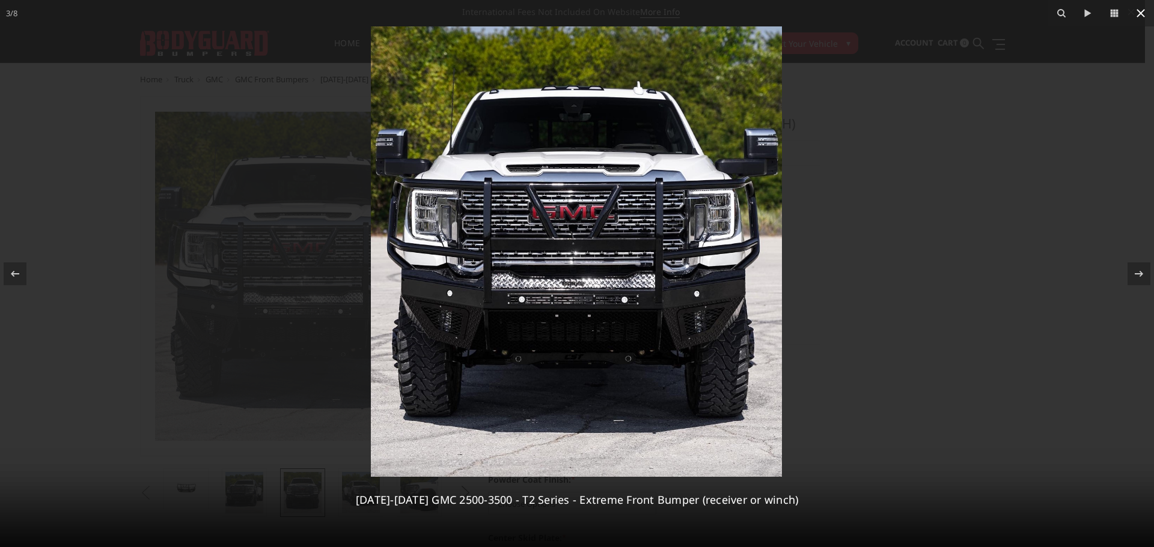
click at [1136, 12] on icon at bounding box center [1140, 13] width 14 height 14
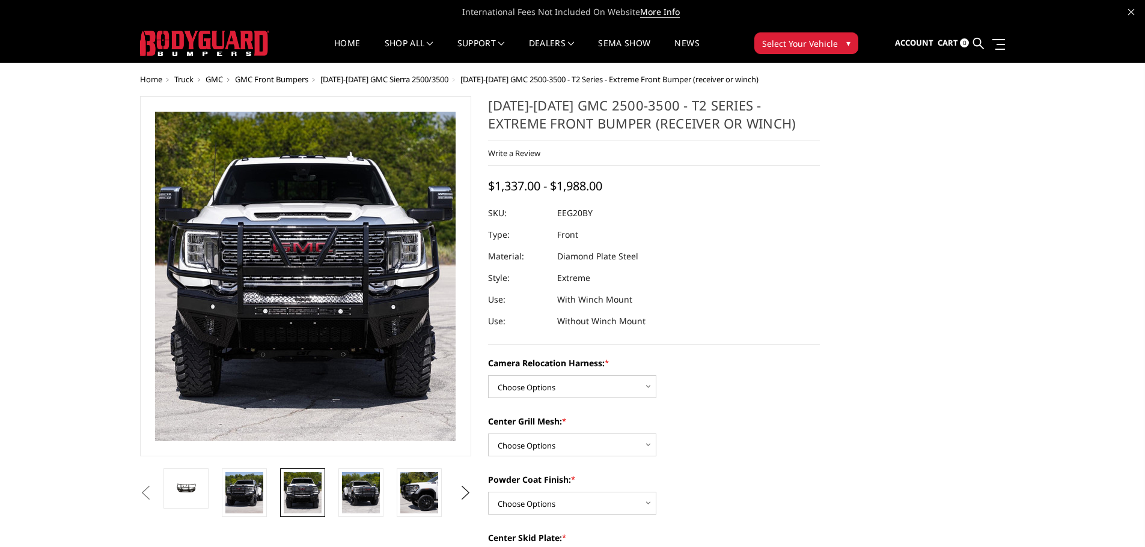
click at [581, 213] on dd "EEG20BY" at bounding box center [574, 214] width 35 height 22
click at [702, 122] on h1 "[DATE]-[DATE] GMC 2500-3500 - T2 Series - Extreme Front Bumper (receiver or win…" at bounding box center [654, 118] width 332 height 45
click at [561, 389] on select "Choose Options Without camera harness With camera harness" at bounding box center [572, 387] width 168 height 23
select select "3797"
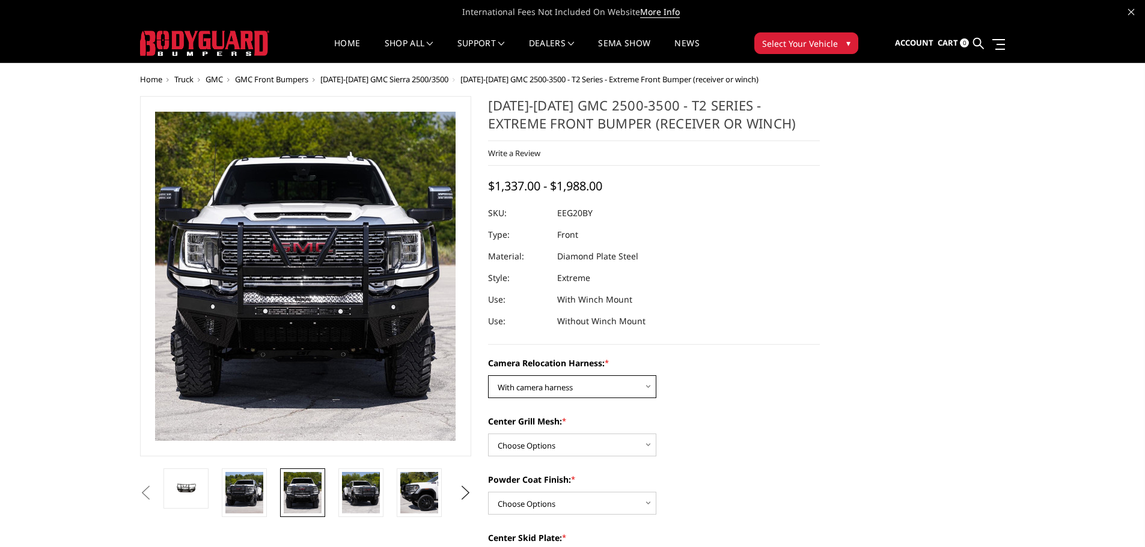
click at [488, 376] on select "Choose Options Without camera harness With camera harness" at bounding box center [572, 387] width 168 height 23
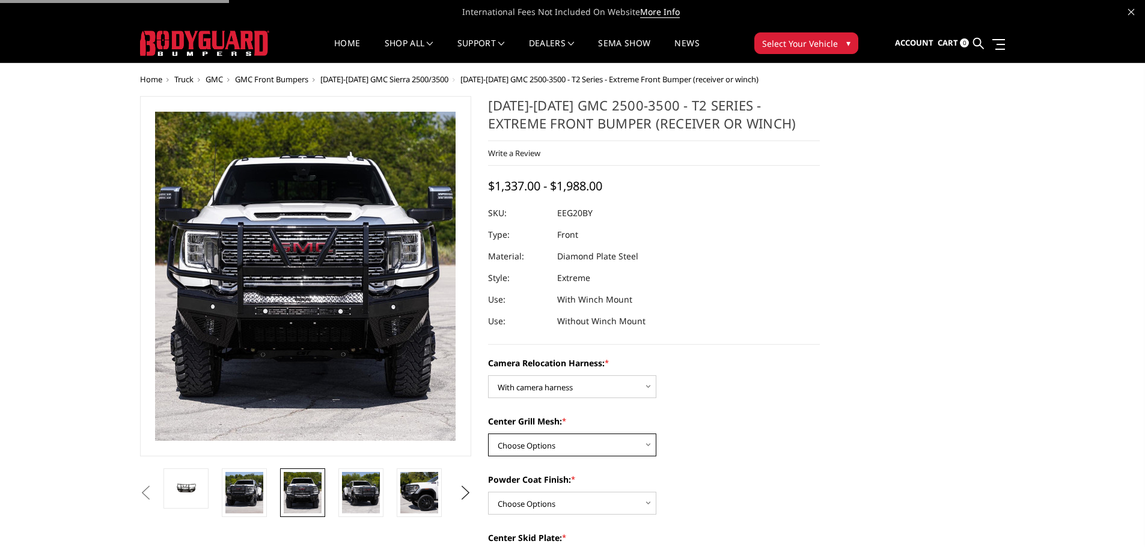
drag, startPoint x: 544, startPoint y: 438, endPoint x: 544, endPoint y: 450, distance: 12.6
click at [544, 438] on select "Choose Options Without expanded metal With expanded metal" at bounding box center [572, 445] width 168 height 23
select select "3795"
click at [488, 434] on select "Choose Options Without expanded metal With expanded metal" at bounding box center [572, 445] width 168 height 23
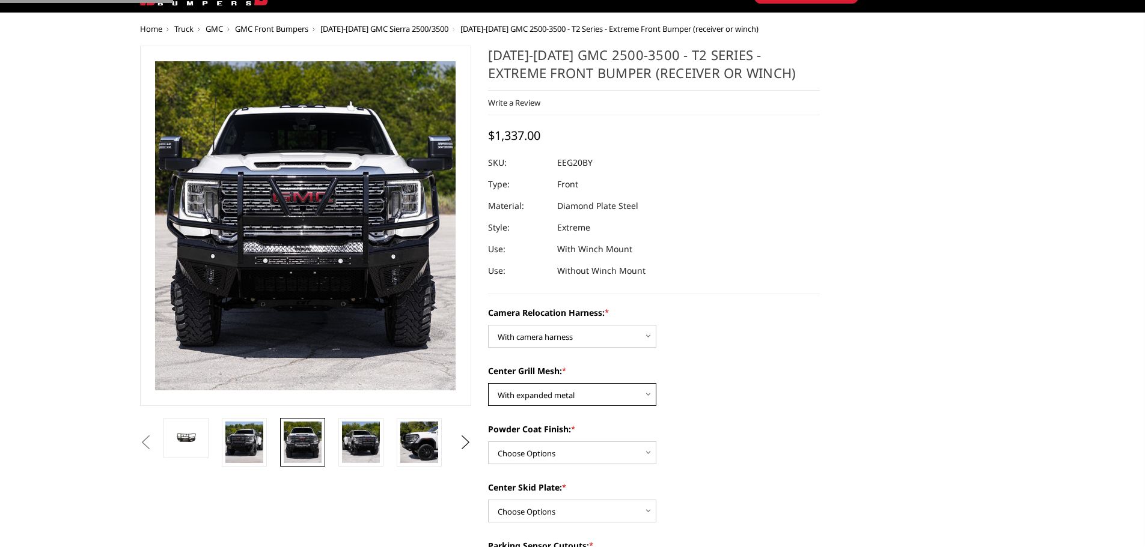
scroll to position [120, 0]
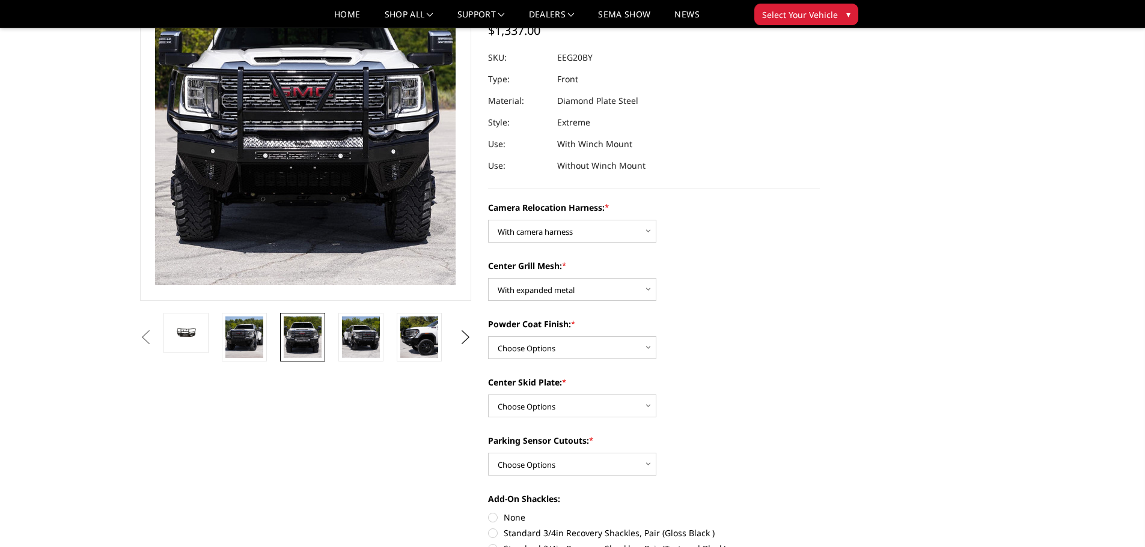
click at [551, 333] on div "Powder Coat Finish: * Choose Options Textured Black Powder Coat Gloss Black Pow…" at bounding box center [654, 338] width 332 height 41
click at [550, 350] on select "Choose Options Textured Black Powder Coat Gloss Black Powder Coat Bare Metal" at bounding box center [572, 348] width 168 height 23
select select "3794"
click at [488, 337] on select "Choose Options Textured Black Powder Coat Gloss Black Powder Coat Bare Metal" at bounding box center [572, 348] width 168 height 23
click at [551, 411] on select "Choose Options Winch Mount Skid Plate Standard Skid Plate (included) 2" Receive…" at bounding box center [572, 406] width 168 height 23
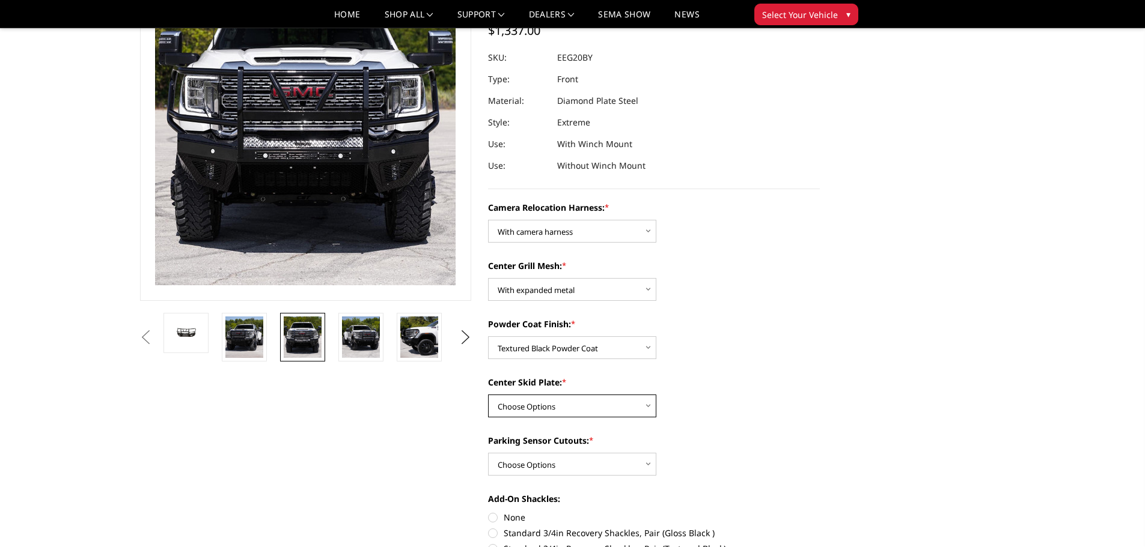
select select "3791"
click at [488, 395] on select "Choose Options Winch Mount Skid Plate Standard Skid Plate (included) 2" Receive…" at bounding box center [572, 406] width 168 height 23
drag, startPoint x: 549, startPoint y: 465, endPoint x: 553, endPoint y: 475, distance: 10.8
click at [549, 465] on select "Choose Options Yes - With Parking Sensor Cutouts" at bounding box center [572, 464] width 168 height 23
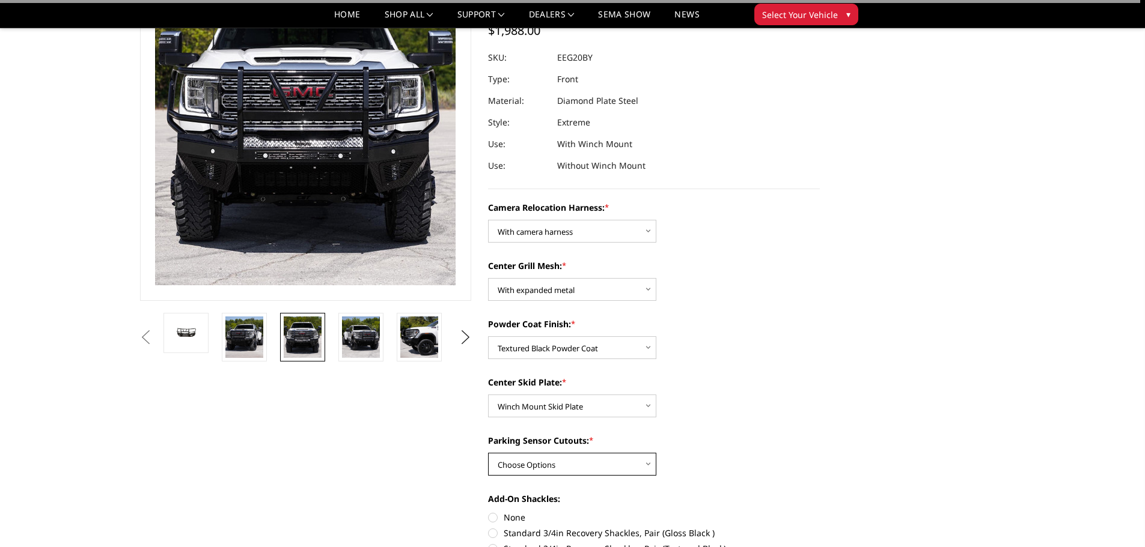
select select "3788"
click at [488, 453] on select "Choose Options Yes - With Parking Sensor Cutouts" at bounding box center [572, 464] width 168 height 23
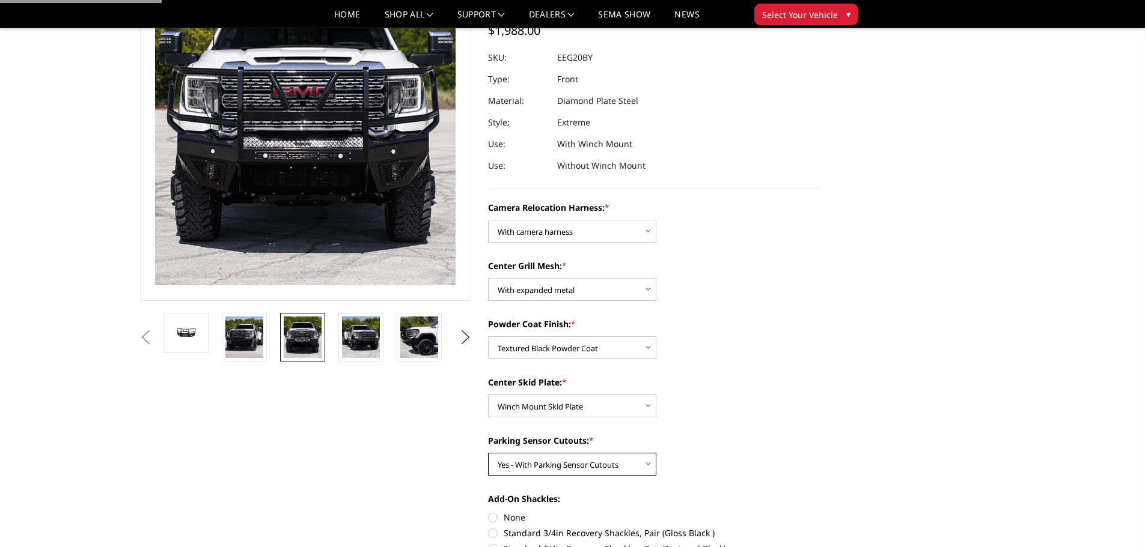
scroll to position [240, 0]
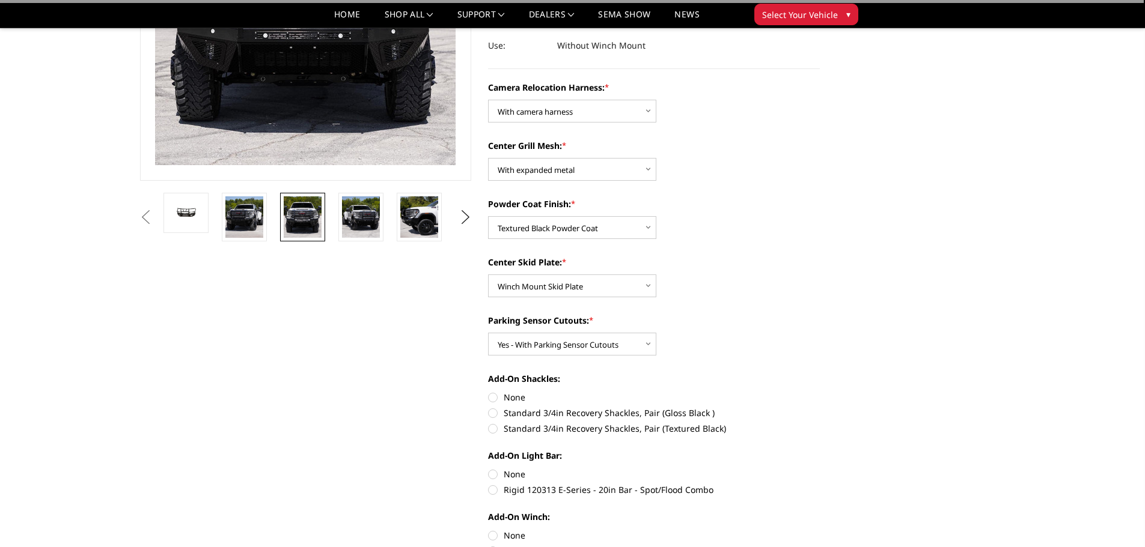
click at [511, 397] on label "None" at bounding box center [654, 397] width 332 height 13
click at [489, 392] on input "None" at bounding box center [488, 391] width 1 height 1
radio input "true"
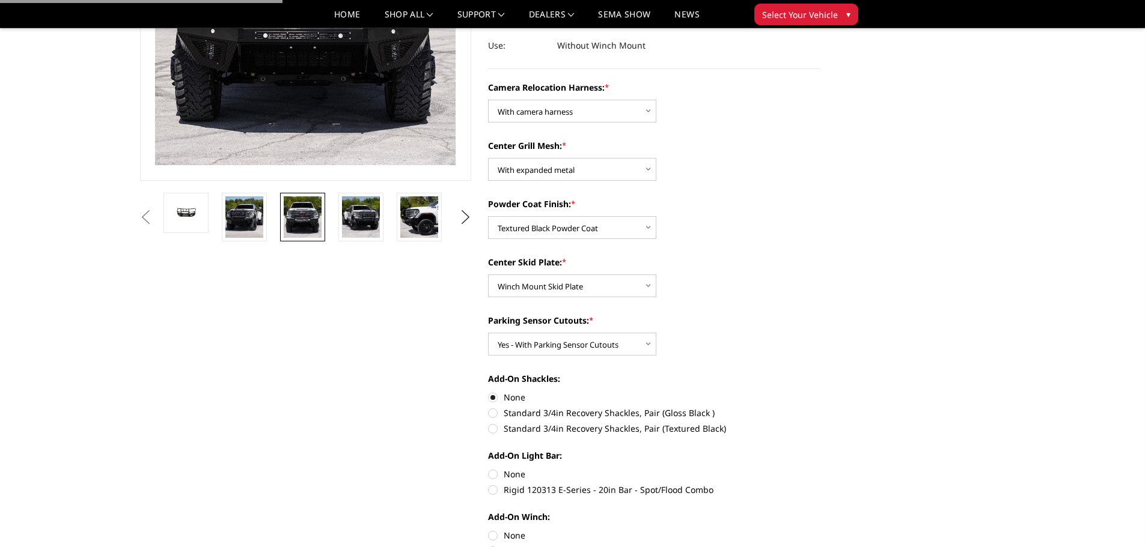
click at [510, 414] on label "Standard 3/4in Recovery Shackles, Pair (Gloss Black )" at bounding box center [654, 413] width 332 height 13
click at [820, 392] on input "Standard 3/4in Recovery Shackles, Pair (Gloss Black )" at bounding box center [820, 391] width 1 height 1
radio input "true"
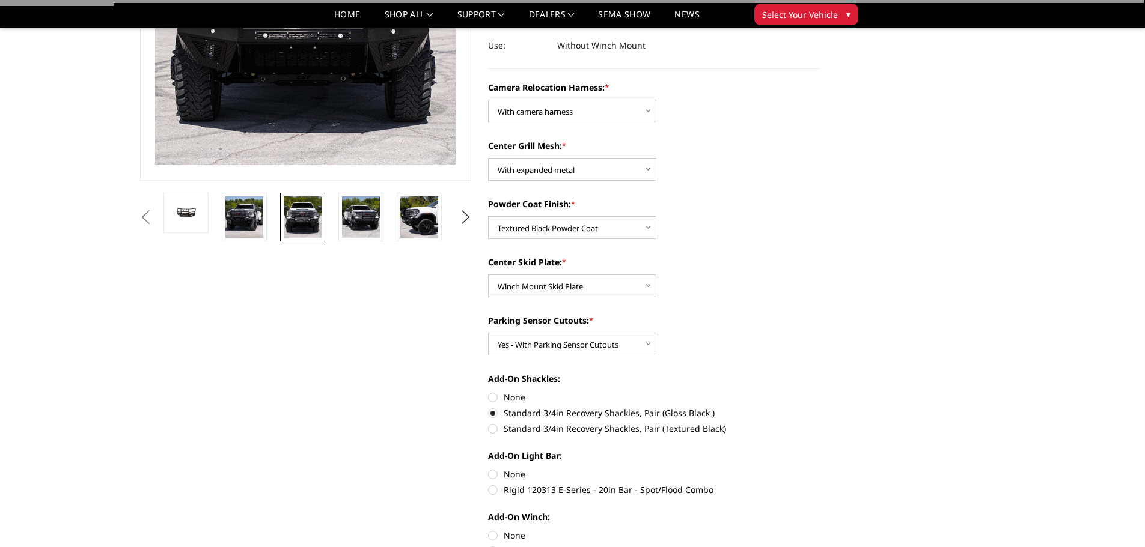
click at [507, 429] on label "Standard 3/4in Recovery Shackles, Pair (Textured Black)" at bounding box center [654, 428] width 332 height 13
click at [820, 407] on input "Standard 3/4in Recovery Shackles, Pair (Textured Black)" at bounding box center [820, 407] width 1 height 1
radio input "true"
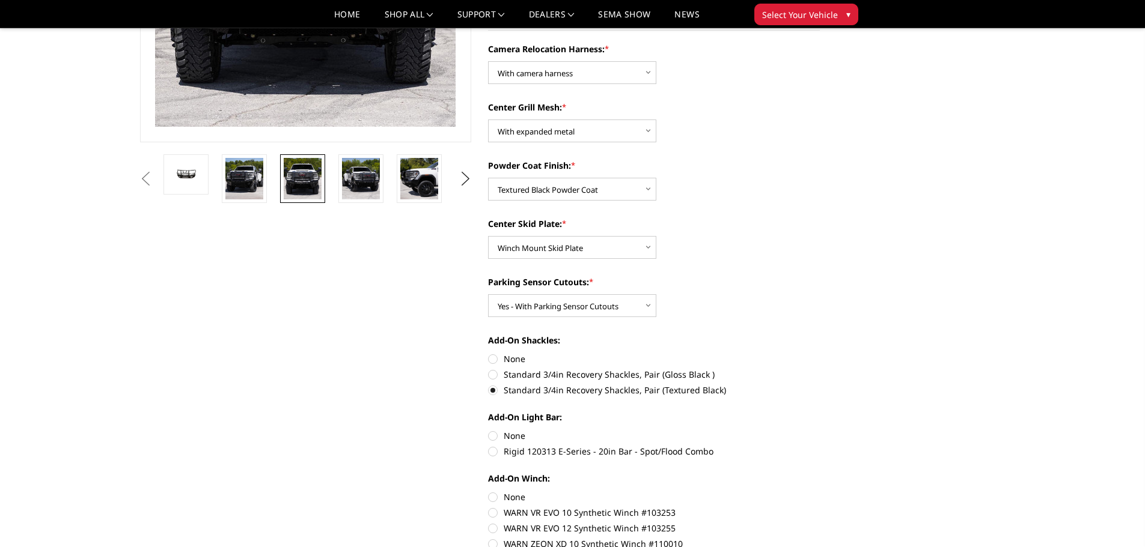
scroll to position [300, 0]
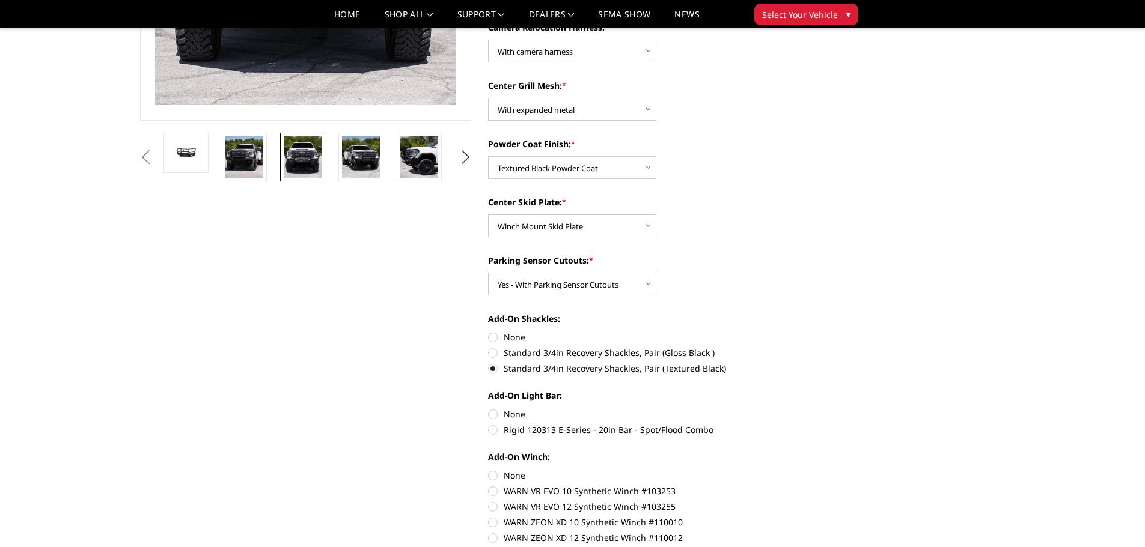
click at [519, 420] on label "None" at bounding box center [654, 414] width 332 height 13
click at [489, 409] on input "None" at bounding box center [488, 408] width 1 height 1
radio input "true"
click at [502, 476] on label "None" at bounding box center [654, 475] width 332 height 13
click at [489, 470] on input "None" at bounding box center [488, 469] width 1 height 1
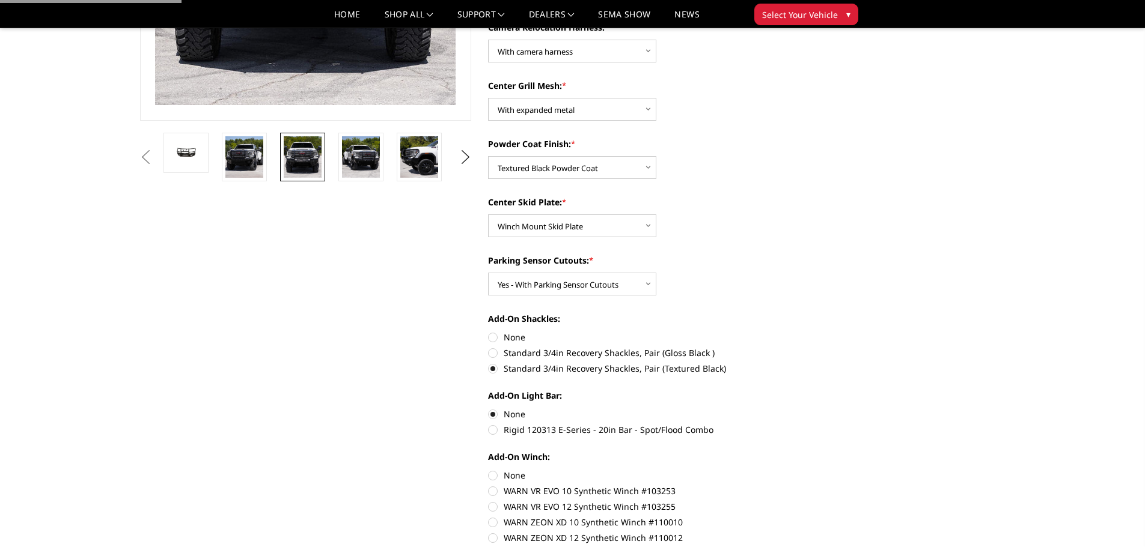
radio input "true"
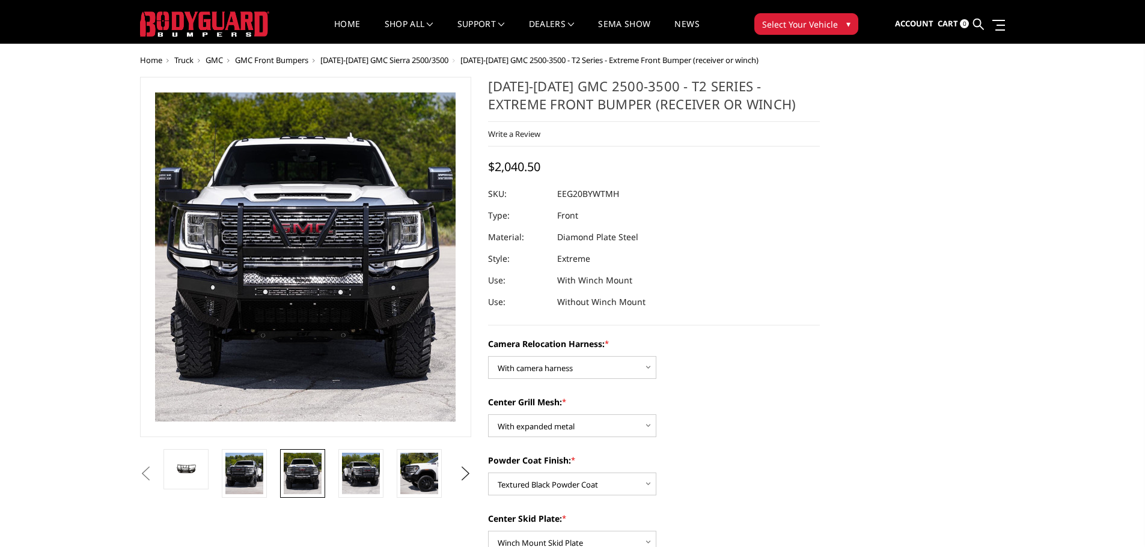
scroll to position [0, 0]
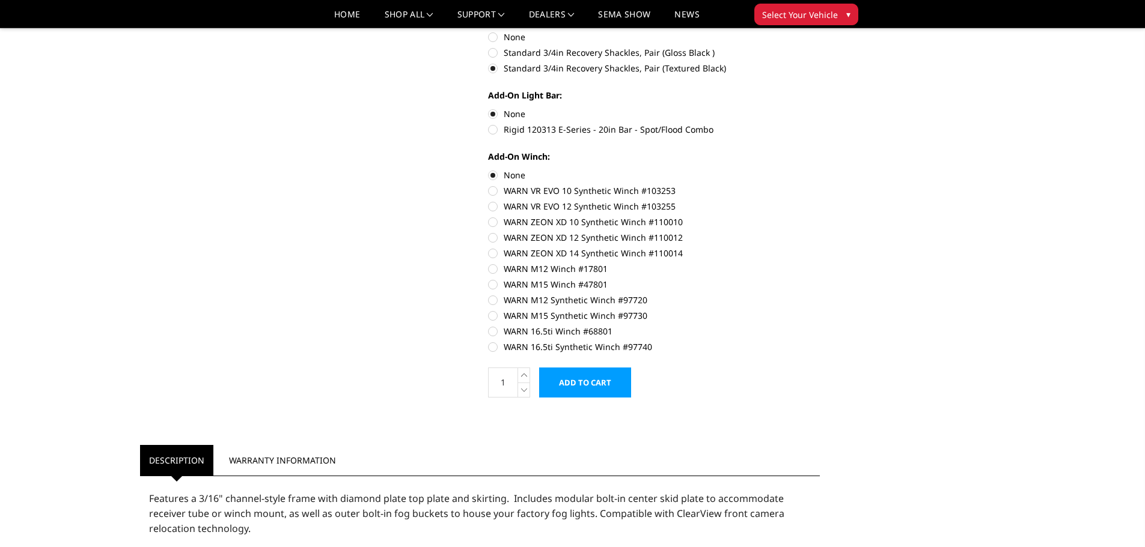
click at [611, 376] on input "Add to Cart" at bounding box center [585, 383] width 92 height 30
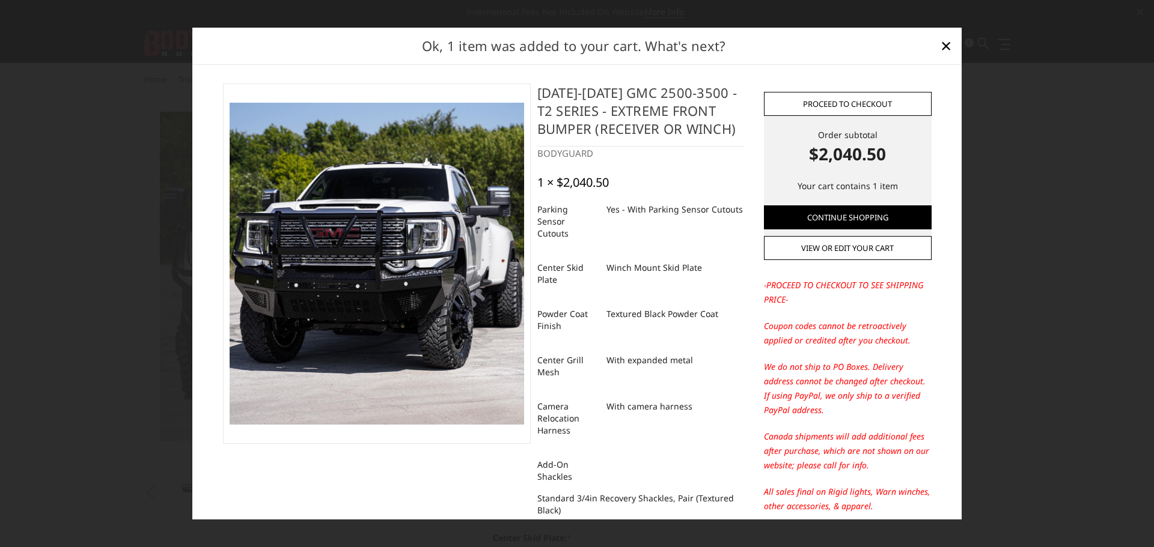
click at [814, 103] on link "Proceed to checkout" at bounding box center [848, 104] width 168 height 24
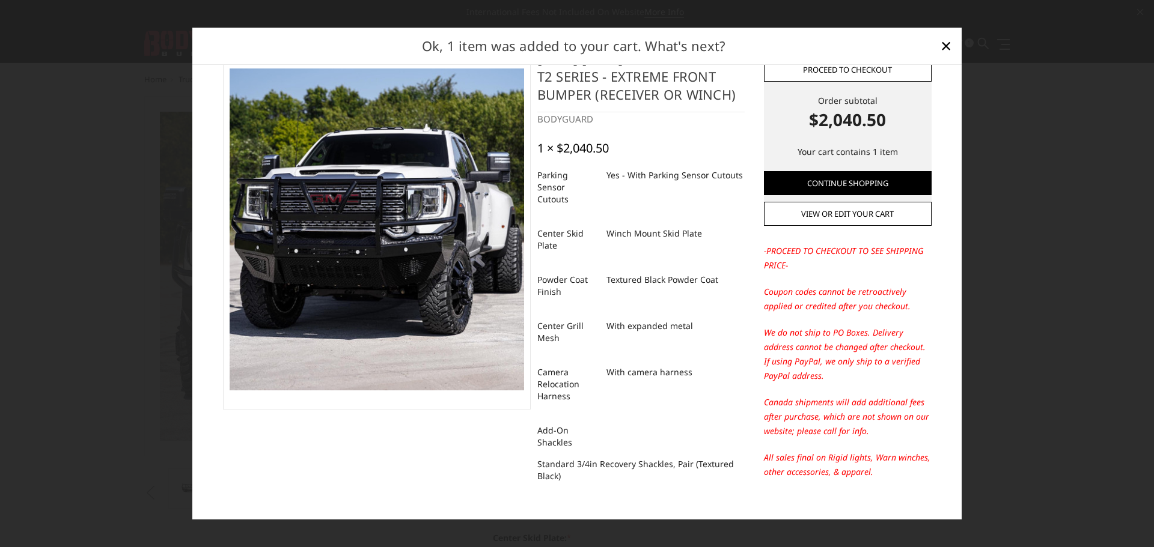
scroll to position [51, 0]
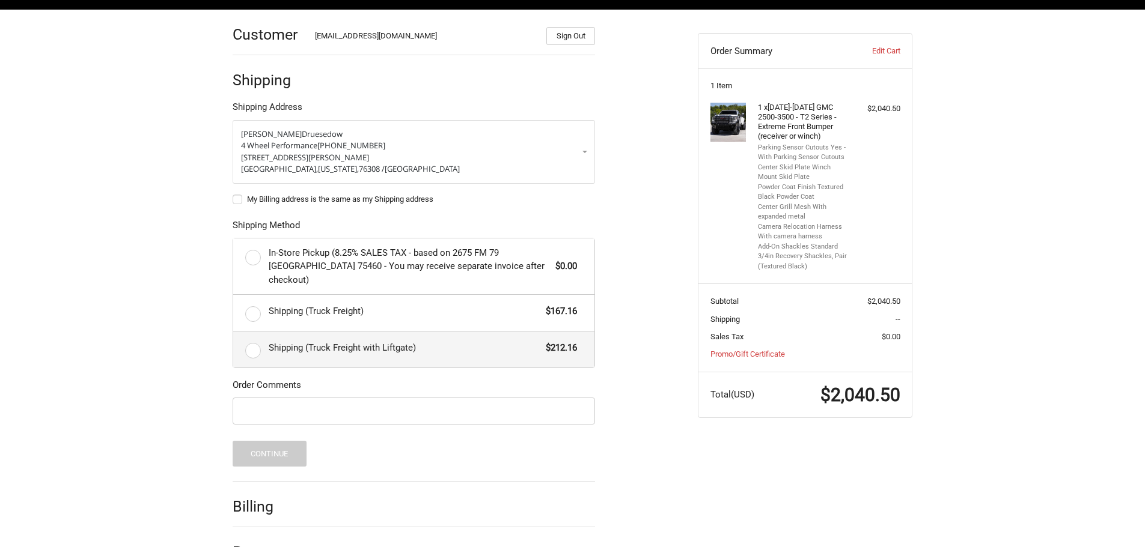
scroll to position [185, 0]
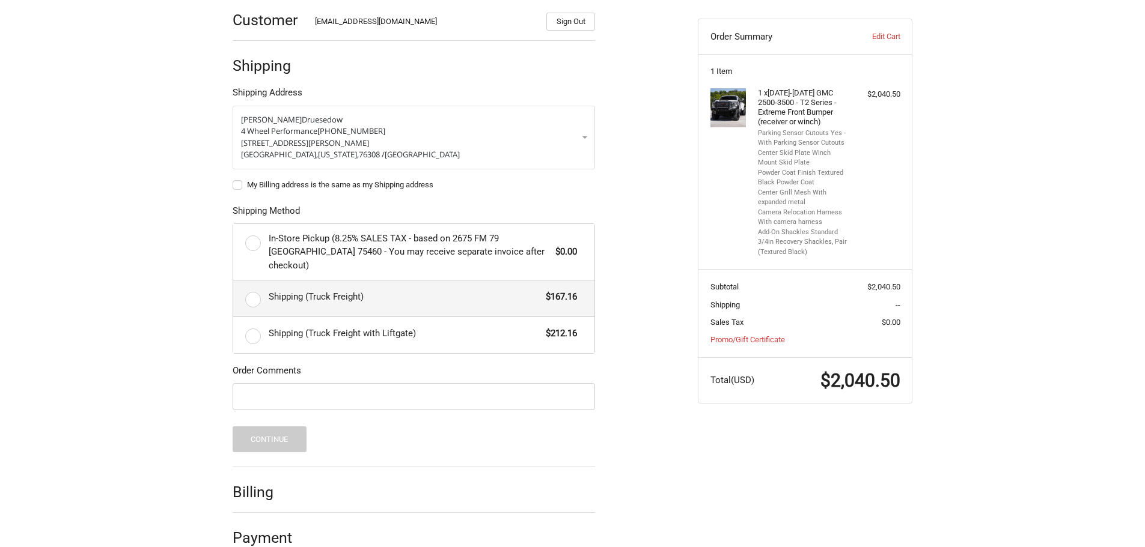
click at [334, 290] on span "Shipping (Truck Freight)" at bounding box center [405, 297] width 272 height 14
click at [234, 281] on input "Shipping (Truck Freight) $167.16" at bounding box center [233, 281] width 1 height 1
radio input "true"
click at [409, 393] on input "Order Comments" at bounding box center [414, 396] width 362 height 27
click at [435, 391] on input "Order Comments" at bounding box center [414, 396] width 362 height 27
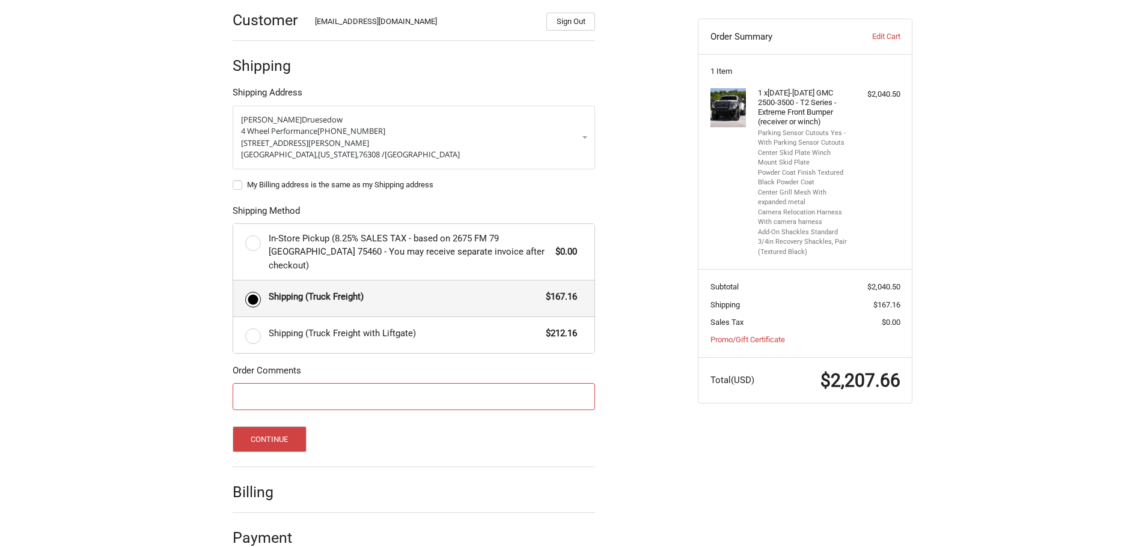
paste input "30875"
type input "30875"
click at [261, 438] on button "Continue" at bounding box center [270, 440] width 74 height 26
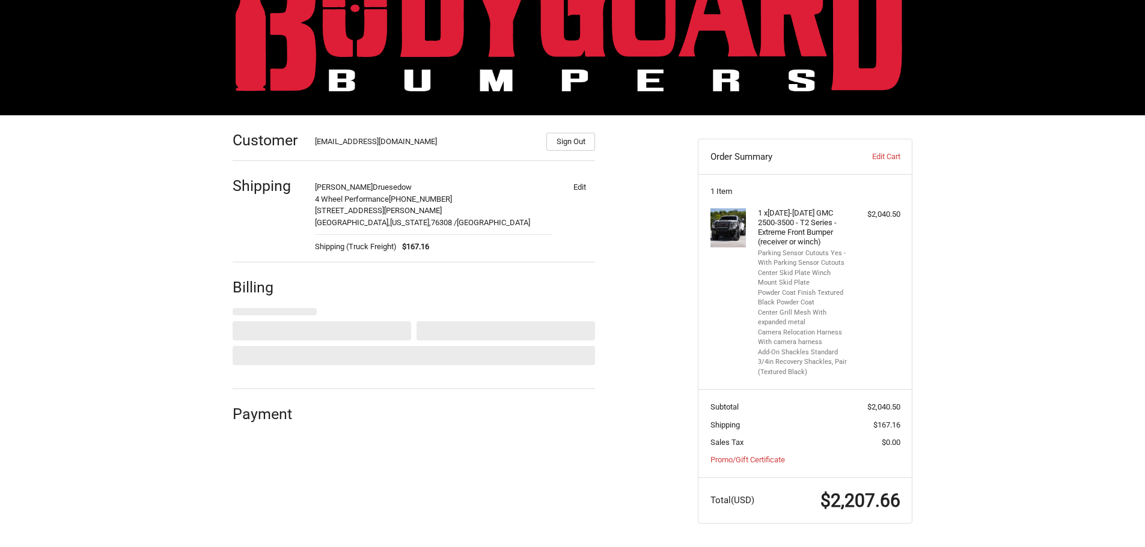
select select "US"
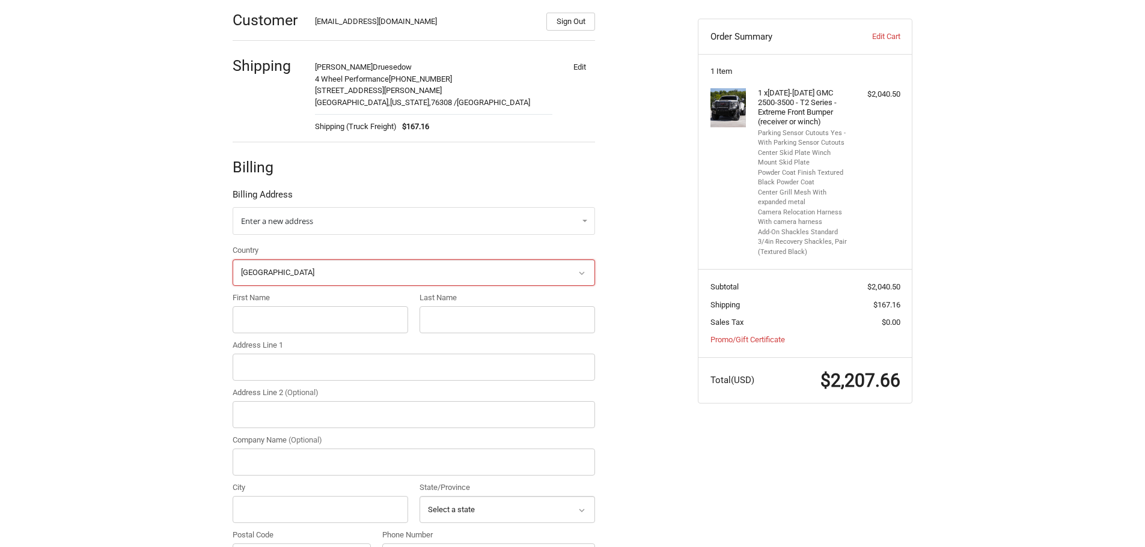
scroll to position [218, 0]
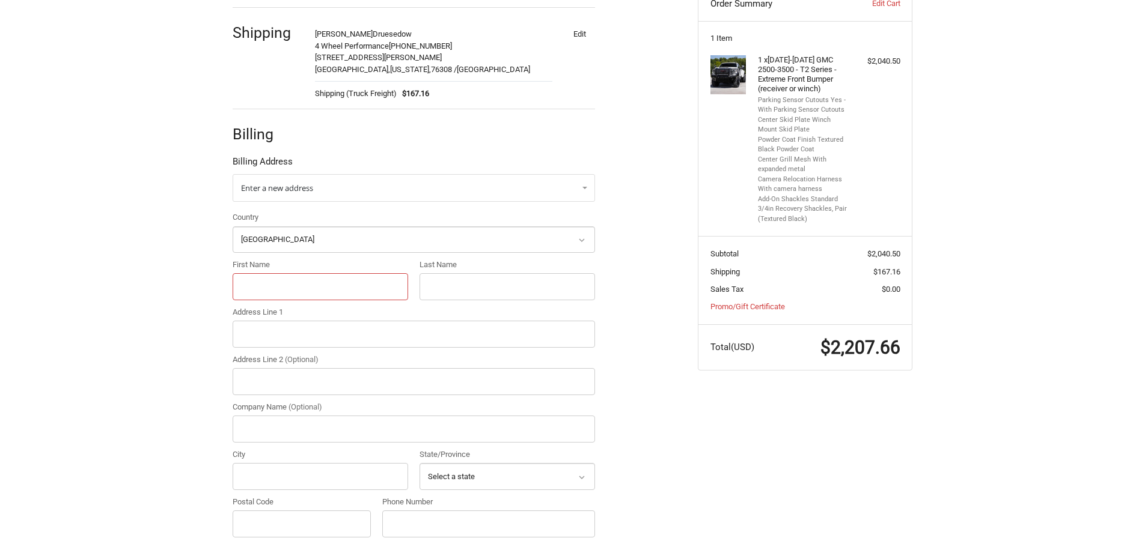
click at [302, 279] on input "First Name" at bounding box center [320, 286] width 175 height 27
type input "4 Wheel"
type input "Performance"
type input "3905 Wayne Ave"
type input "Suite B"
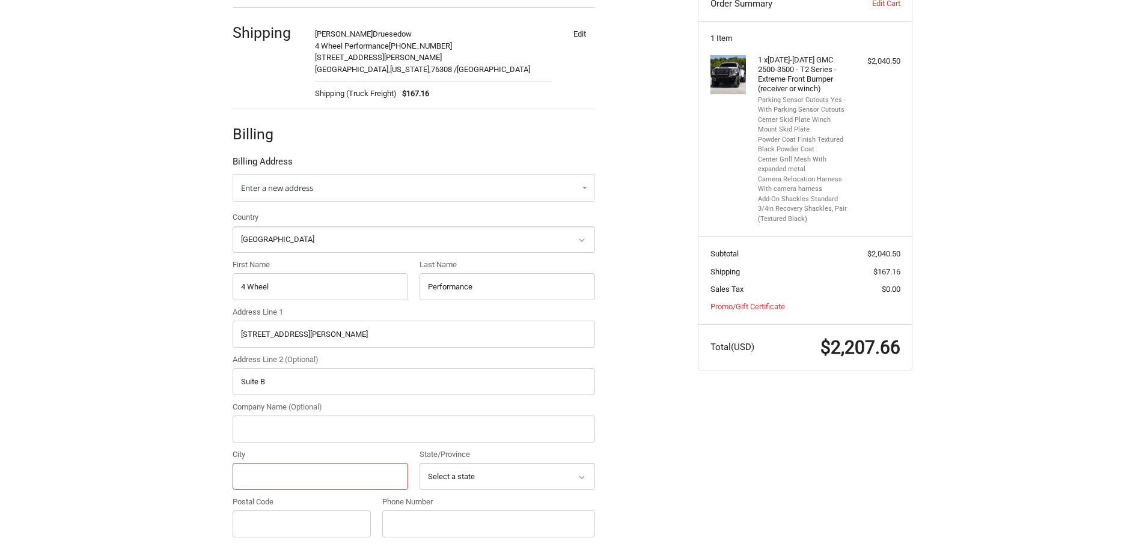
type input "Wichita Falls"
select select "TX"
type input "76308"
type input "9407612444"
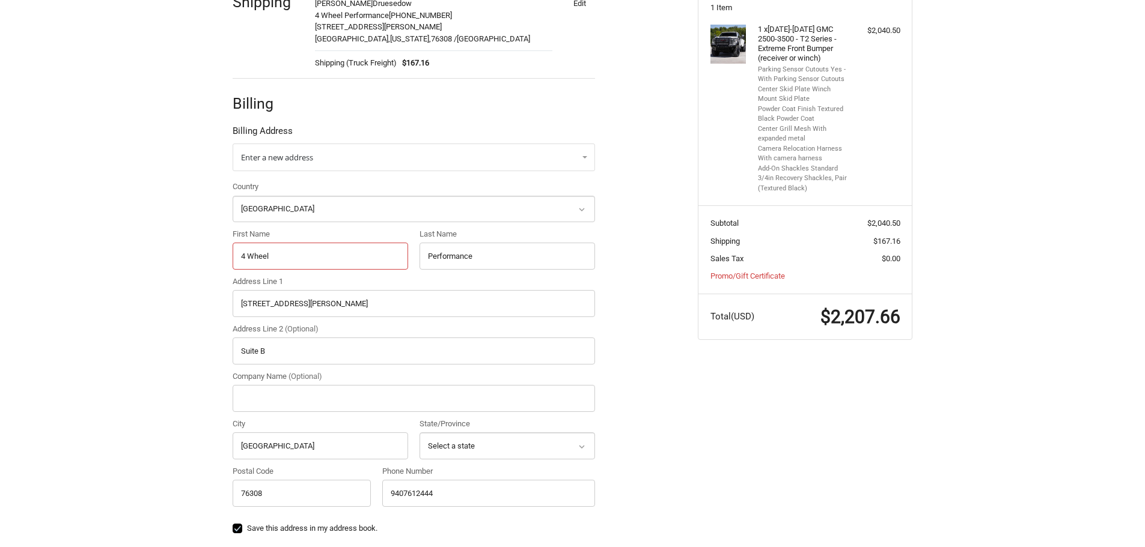
scroll to position [278, 0]
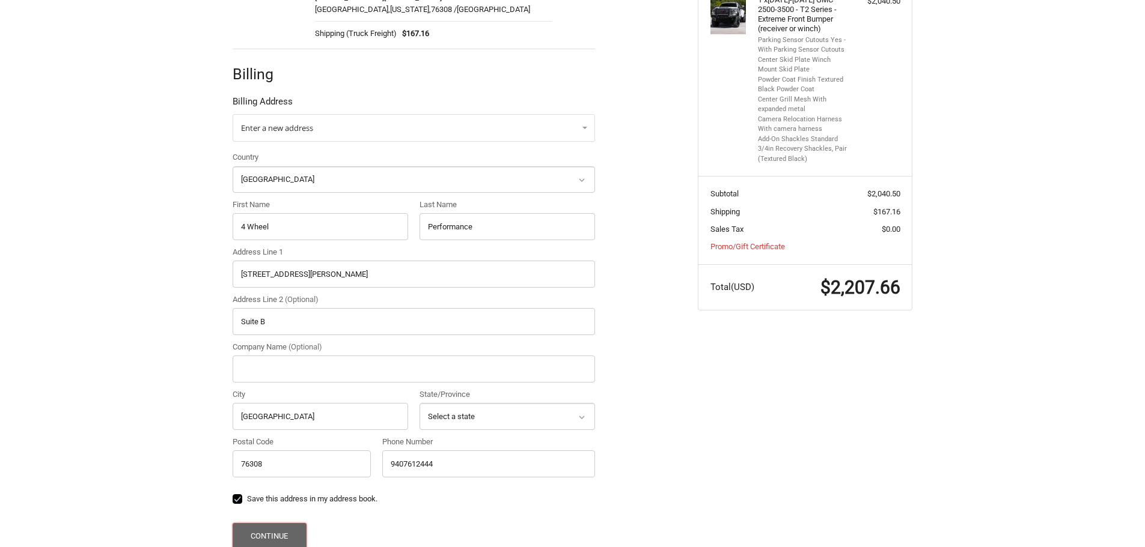
click at [287, 532] on button "Continue" at bounding box center [270, 536] width 74 height 26
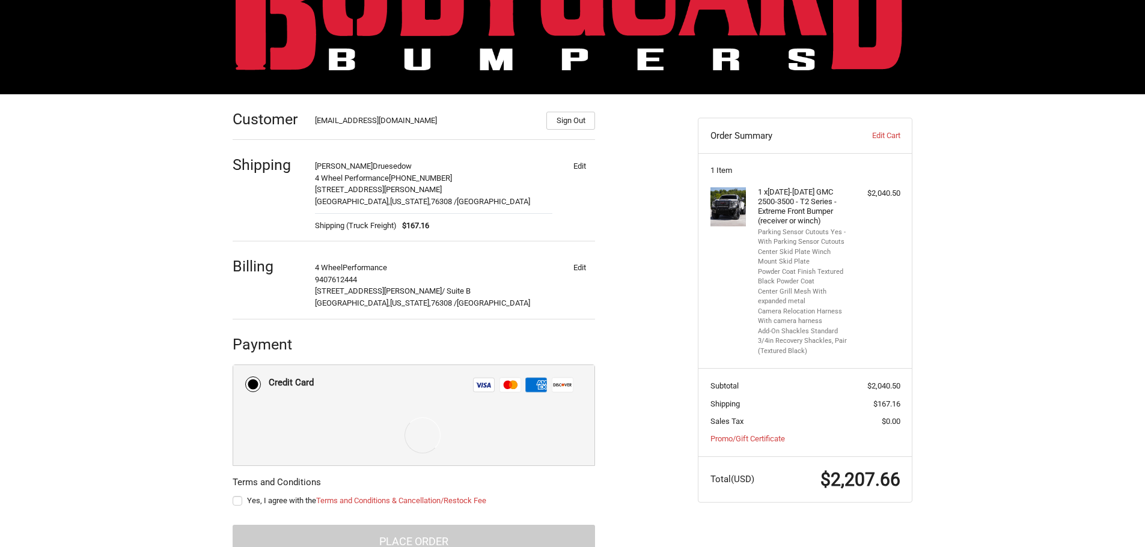
scroll to position [123, 0]
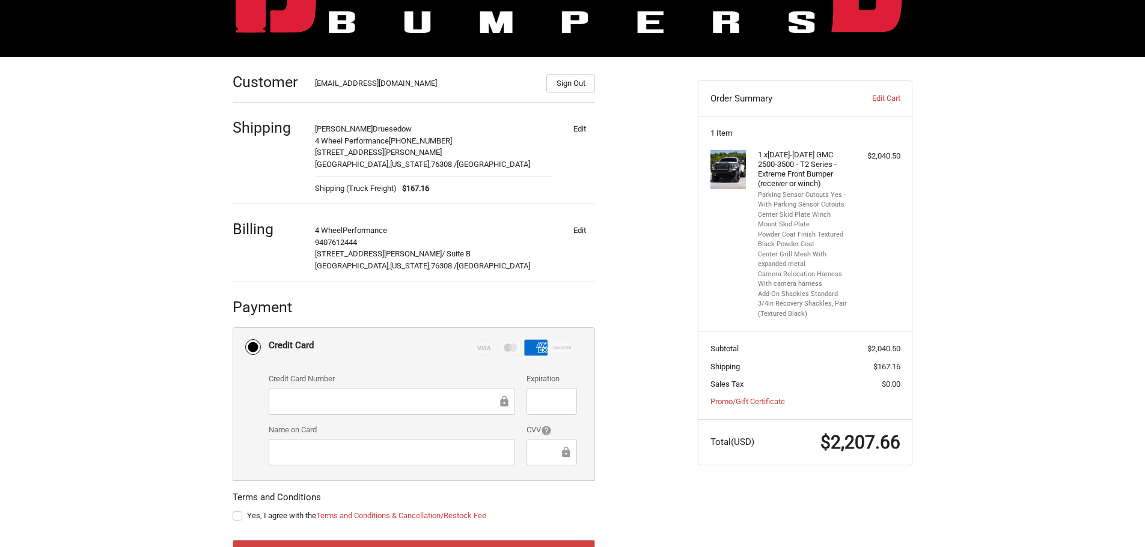
click at [984, 260] on div "Customer customerservice@4wheelperformance.com Sign Out Shipping Dawson Druesed…" at bounding box center [572, 328] width 1145 height 542
click at [561, 410] on div at bounding box center [551, 401] width 50 height 27
click at [626, 405] on ol "Customer customerservice@4wheelperformance.com Sign Out Shipping Dawson Druesed…" at bounding box center [437, 315] width 409 height 516
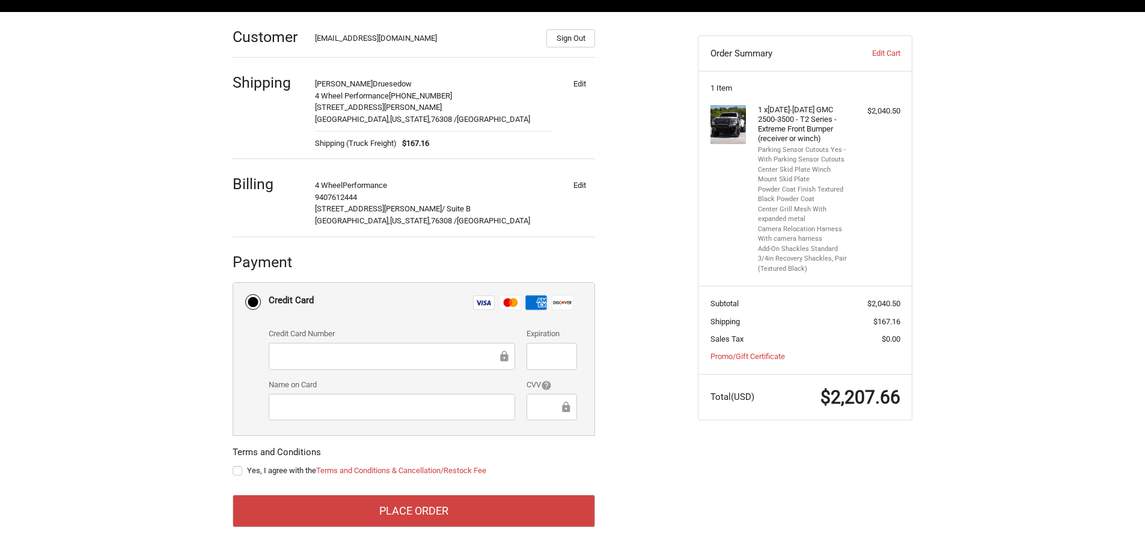
scroll to position [175, 0]
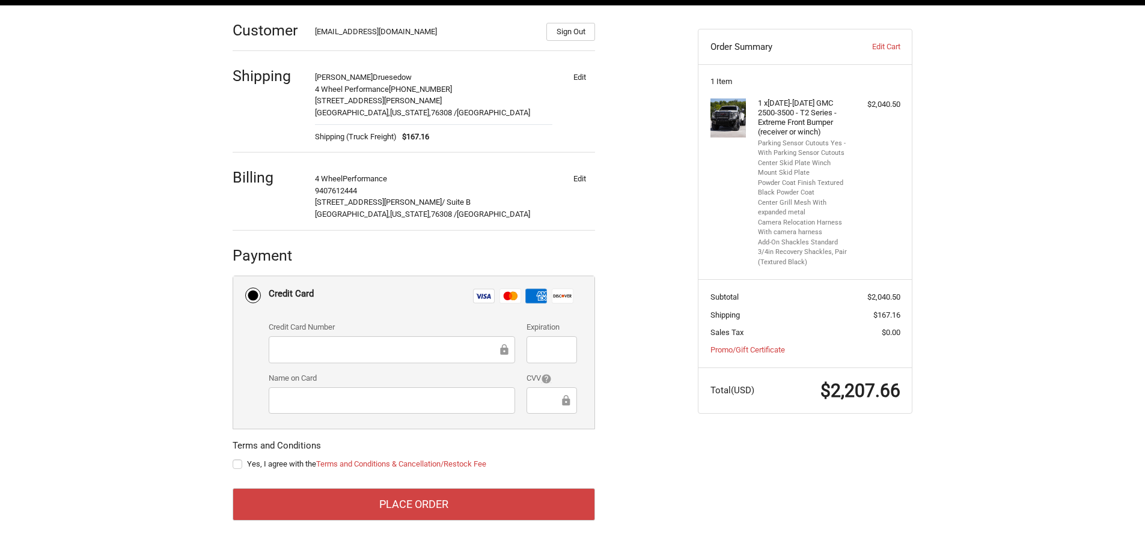
click at [361, 341] on div at bounding box center [392, 350] width 246 height 27
click at [237, 463] on label "Yes, I agree with the Terms and Conditions & Cancellation/Restock Fee" at bounding box center [414, 465] width 362 height 10
click at [233, 459] on input "Yes, I agree with the Terms and Conditions & Cancellation/Restock Fee" at bounding box center [233, 459] width 1 height 1
checkbox input "true"
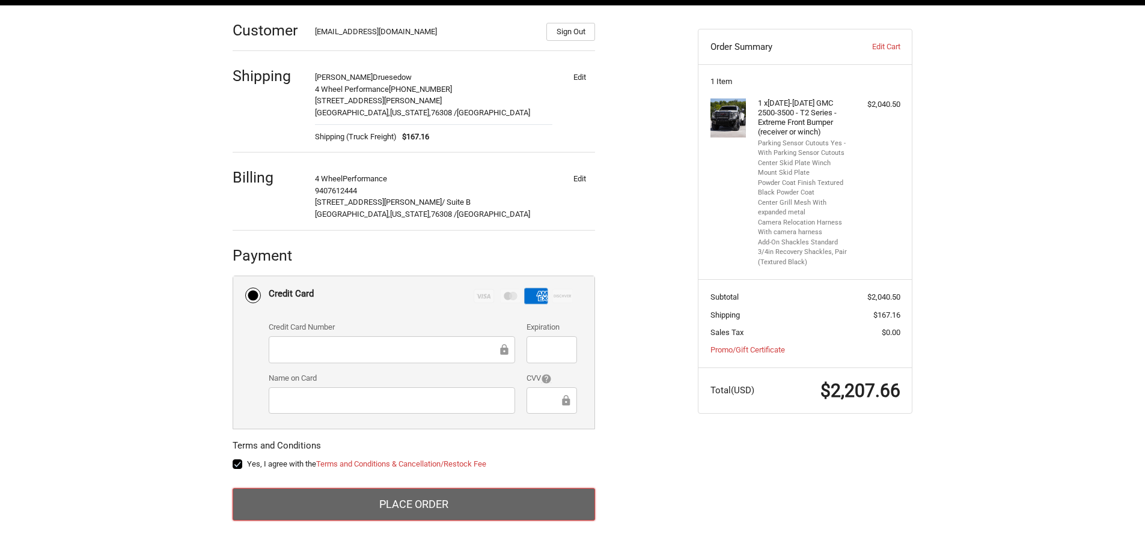
click at [398, 508] on button "Place Order" at bounding box center [414, 505] width 362 height 32
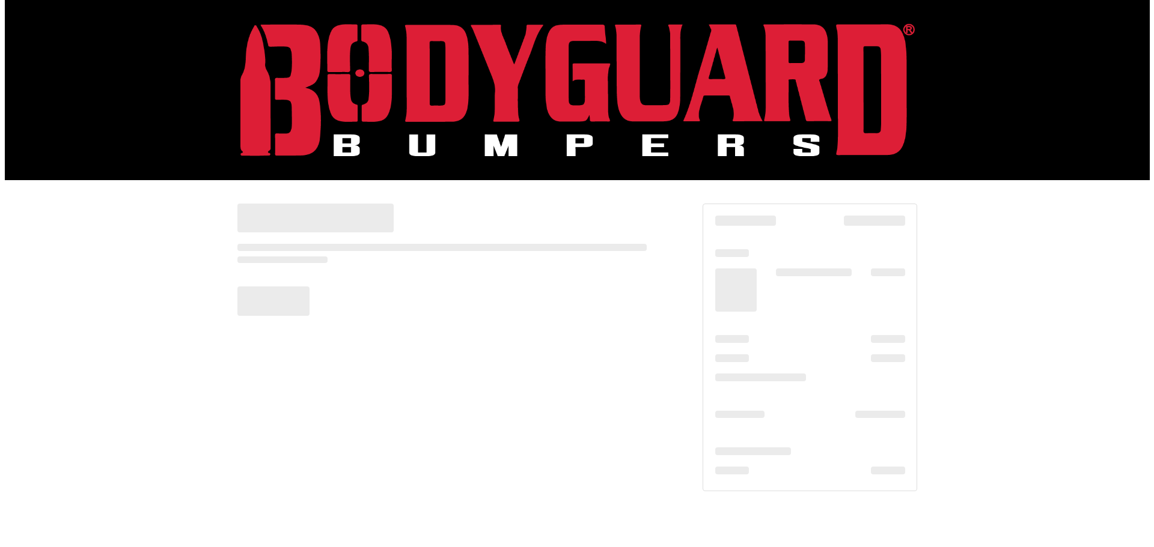
scroll to position [0, 0]
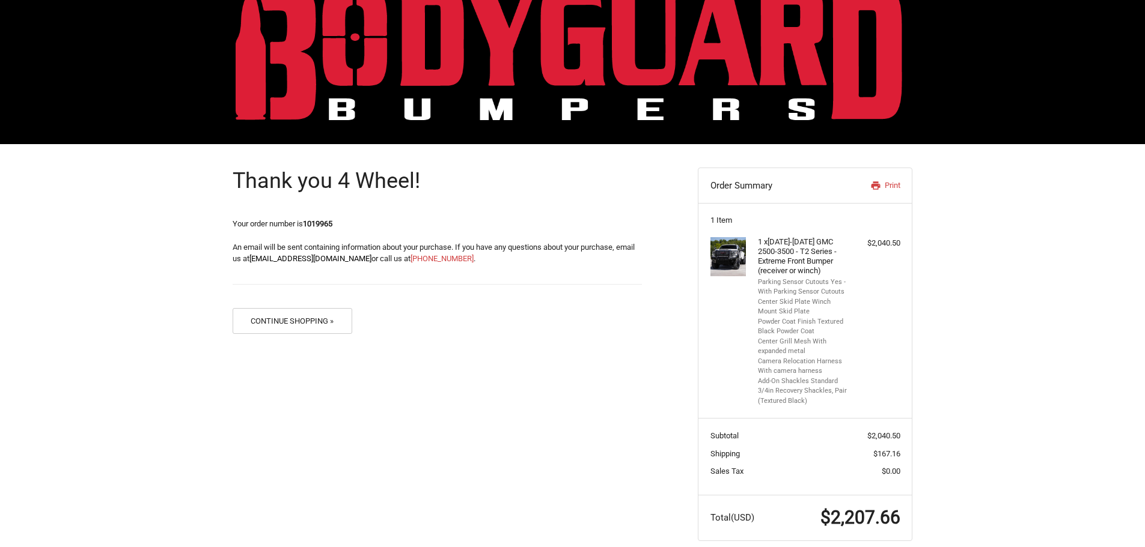
scroll to position [53, 0]
